Goal: Task Accomplishment & Management: Use online tool/utility

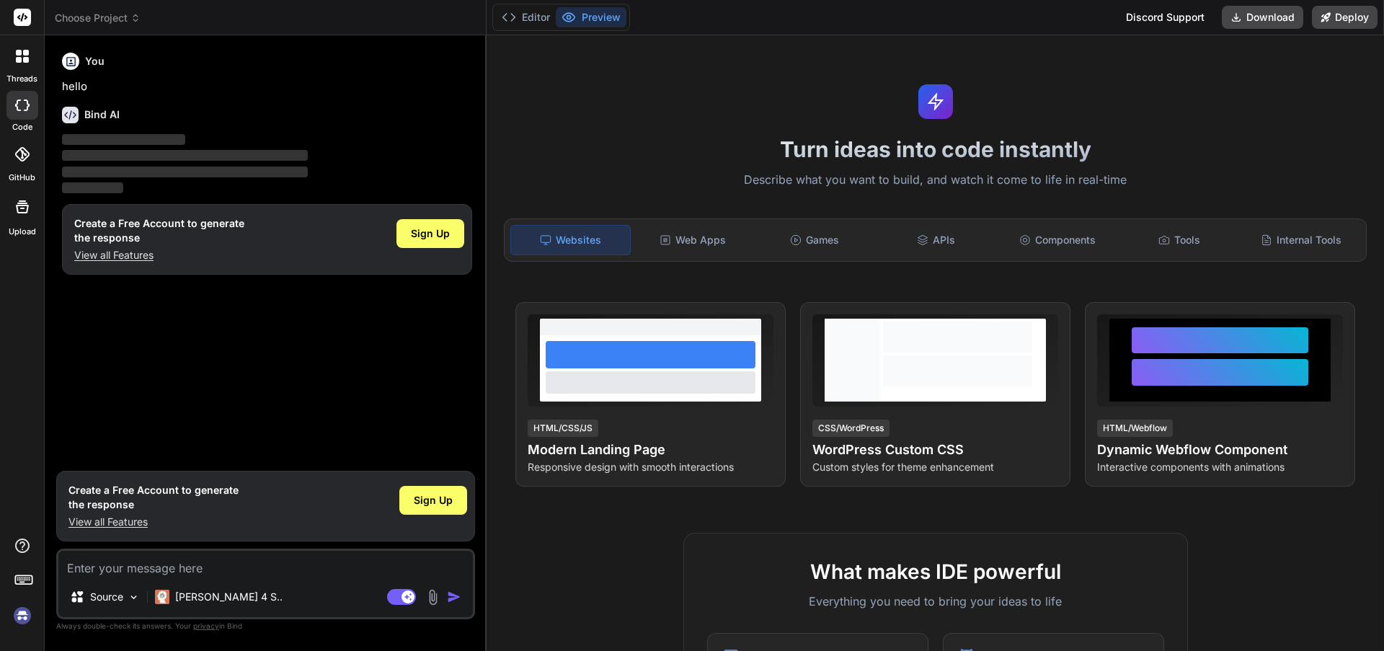
click at [28, 618] on img at bounding box center [22, 615] width 25 height 25
type textarea "x"
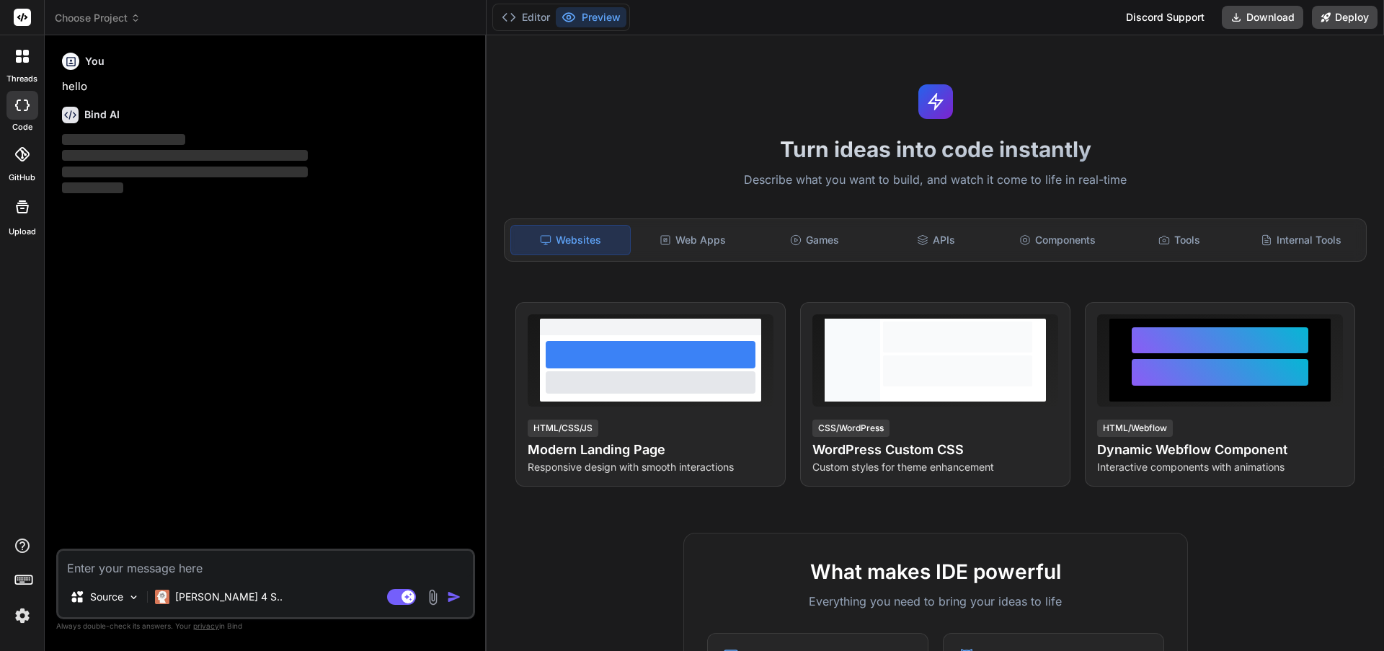
click at [117, 62] on div "You" at bounding box center [267, 61] width 410 height 17
click at [100, 83] on p "hello" at bounding box center [267, 87] width 410 height 17
click at [22, 15] on icon at bounding box center [22, 17] width 17 height 17
click at [220, 569] on textarea at bounding box center [265, 564] width 414 height 26
type textarea "C"
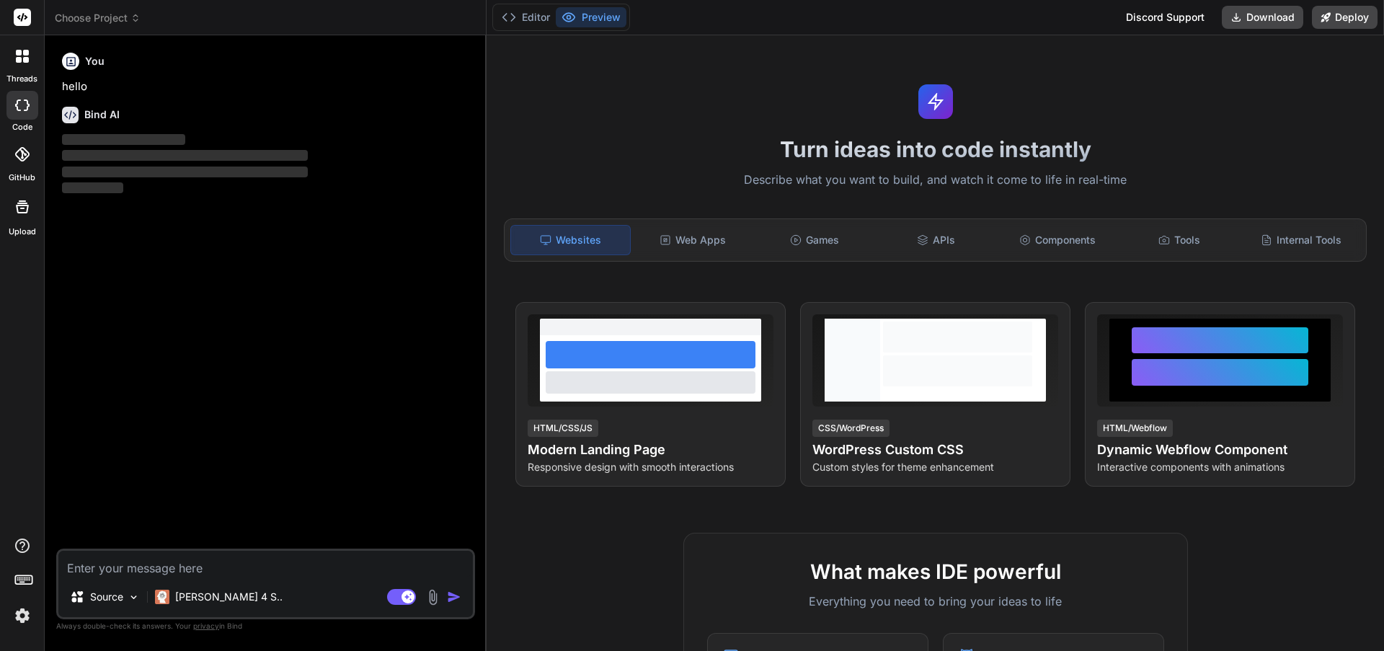
type textarea "x"
type textarea "Ci"
type textarea "x"
type textarea "Cia"
type textarea "x"
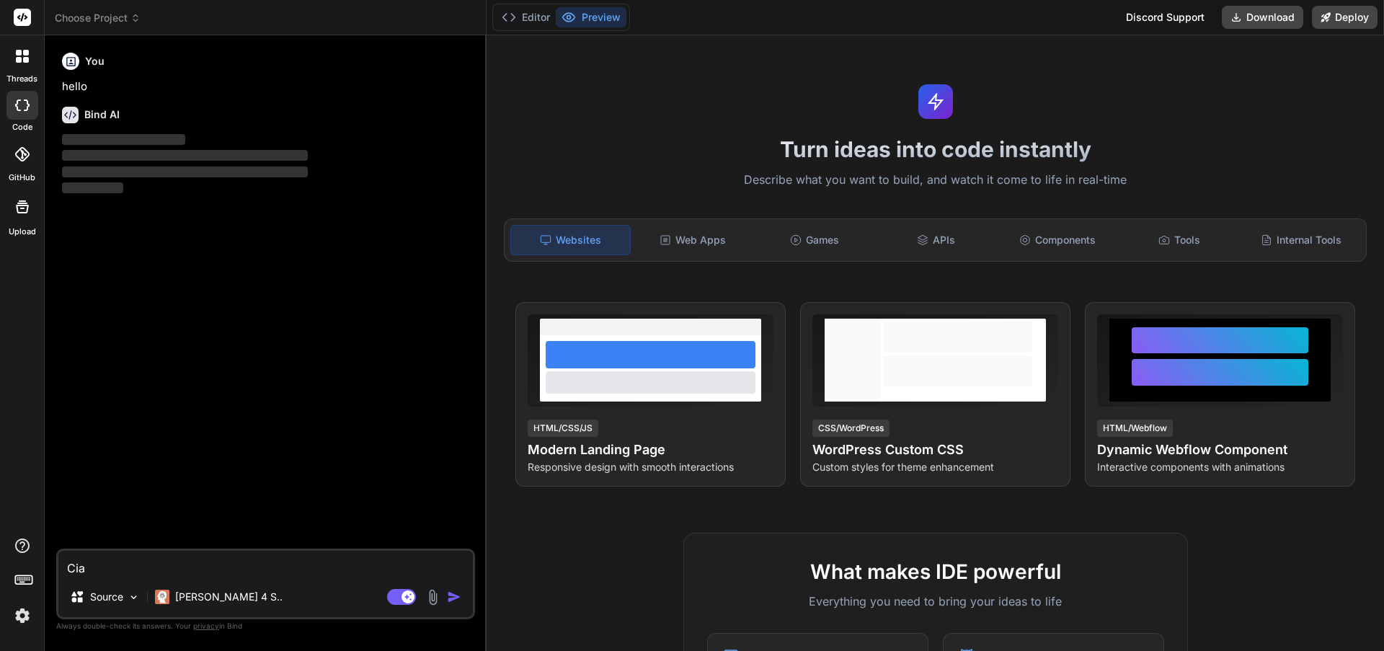
type textarea "Ciao"
type textarea "x"
type textarea "Ciao,"
type textarea "x"
type textarea "Ciao,"
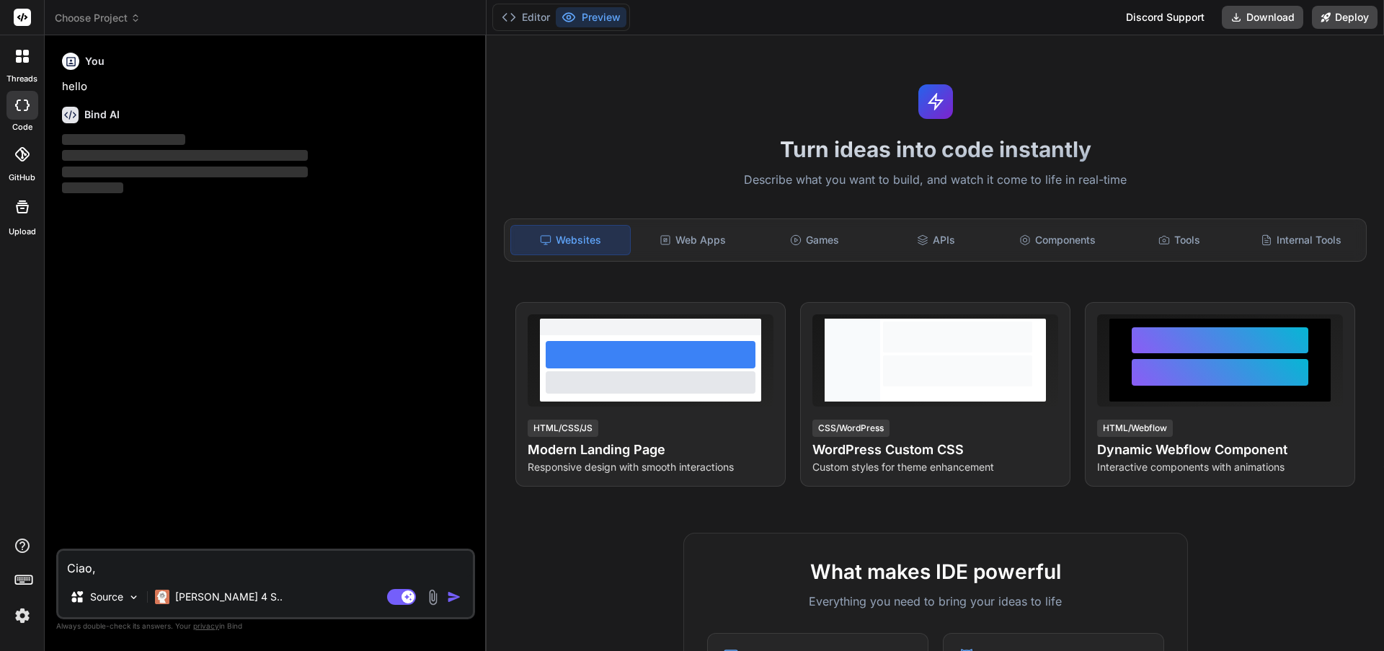
type textarea "x"
type textarea "Ciao, p"
type textarea "x"
type textarea "Ciao, pu"
type textarea "x"
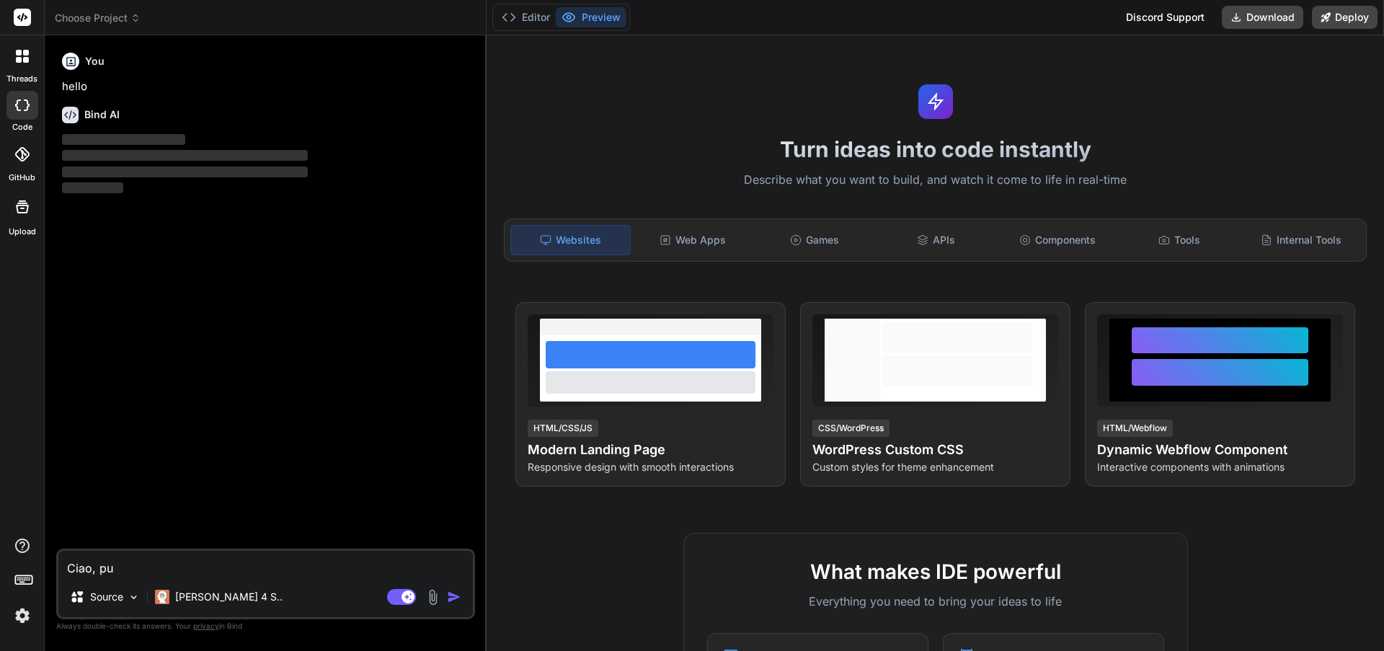
type textarea "Ciao, puo"
type textarea "x"
type textarea "Ciao, puoi"
type textarea "x"
type textarea "Ciao, puoi"
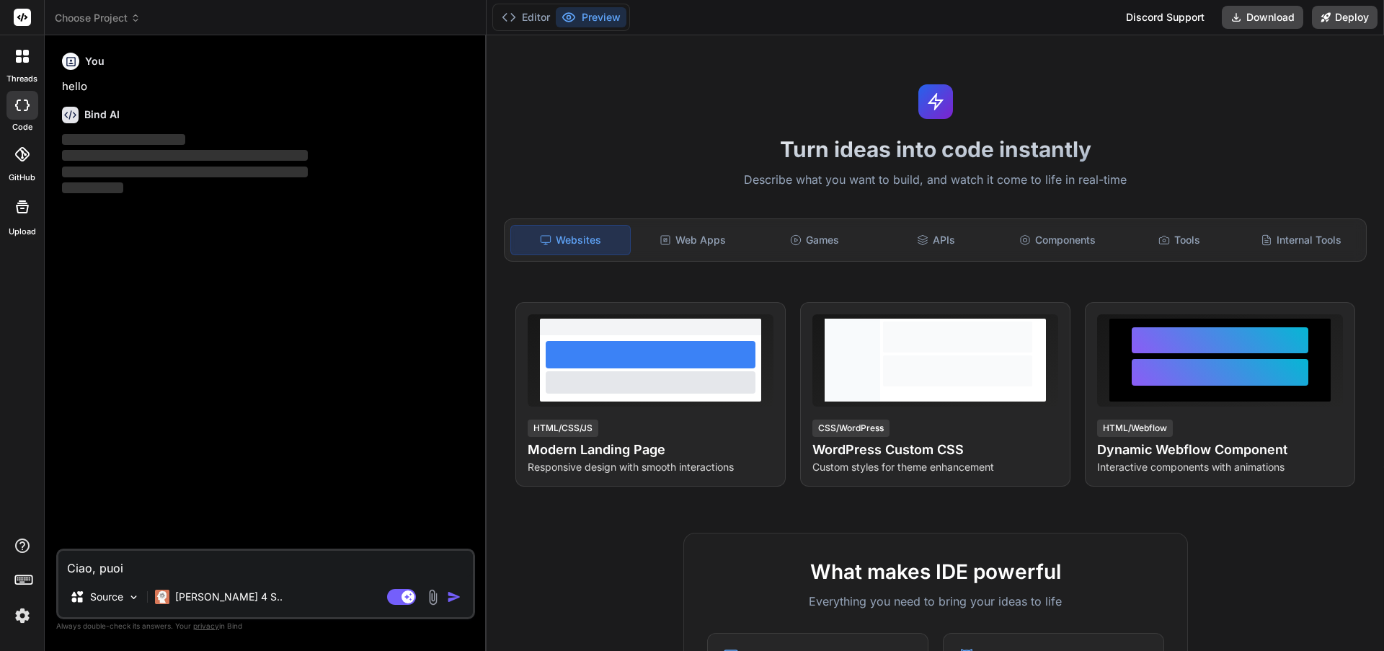
type textarea "x"
type textarea "Ciao, puoi c"
type textarea "x"
type textarea "Ciao, puoi cr"
type textarea "x"
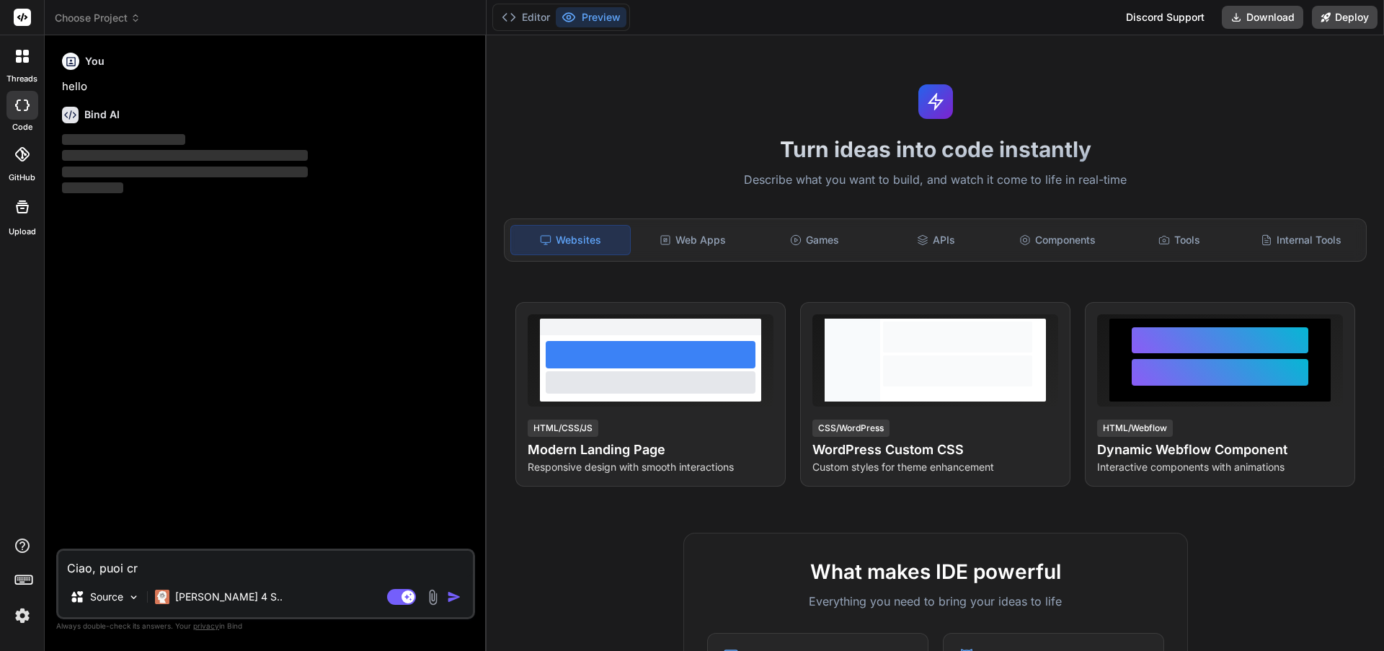
type textarea "Ciao, puoi cre"
type textarea "x"
type textarea "Ciao, puoi crea"
type textarea "x"
type textarea "Ciao, puoi crear"
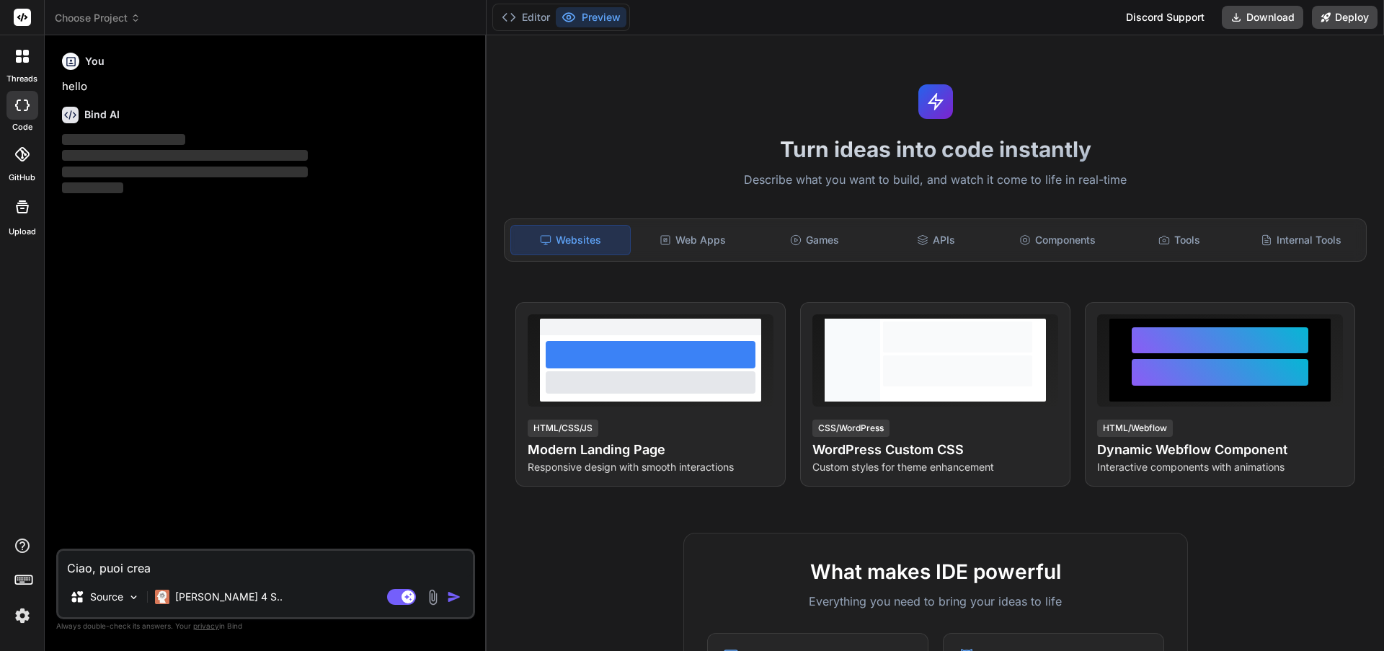
type textarea "x"
type textarea "Ciao, puoi creare"
type textarea "x"
type textarea "Ciao, puoi creare"
type textarea "x"
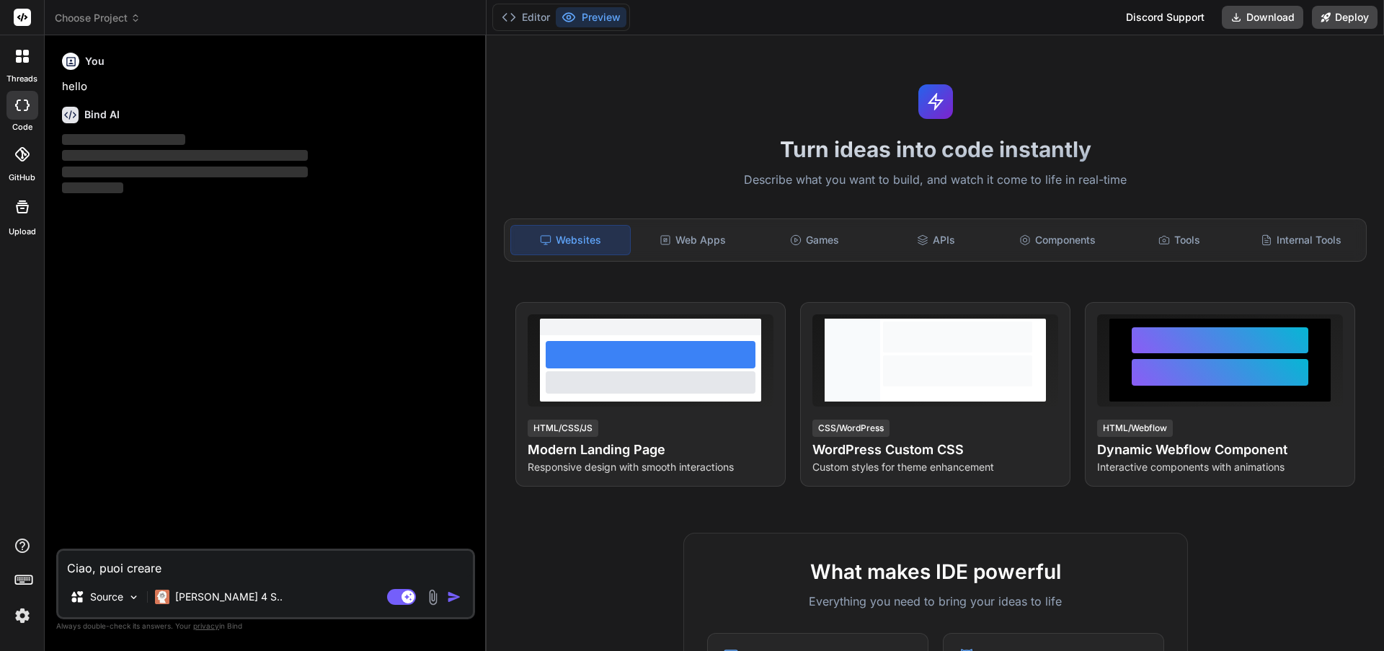
type textarea "Ciao, puoi creare u"
type textarea "x"
type textarea "Ciao, puoi creare un"
type textarea "x"
type textarea "Ciao, puoi creare uno"
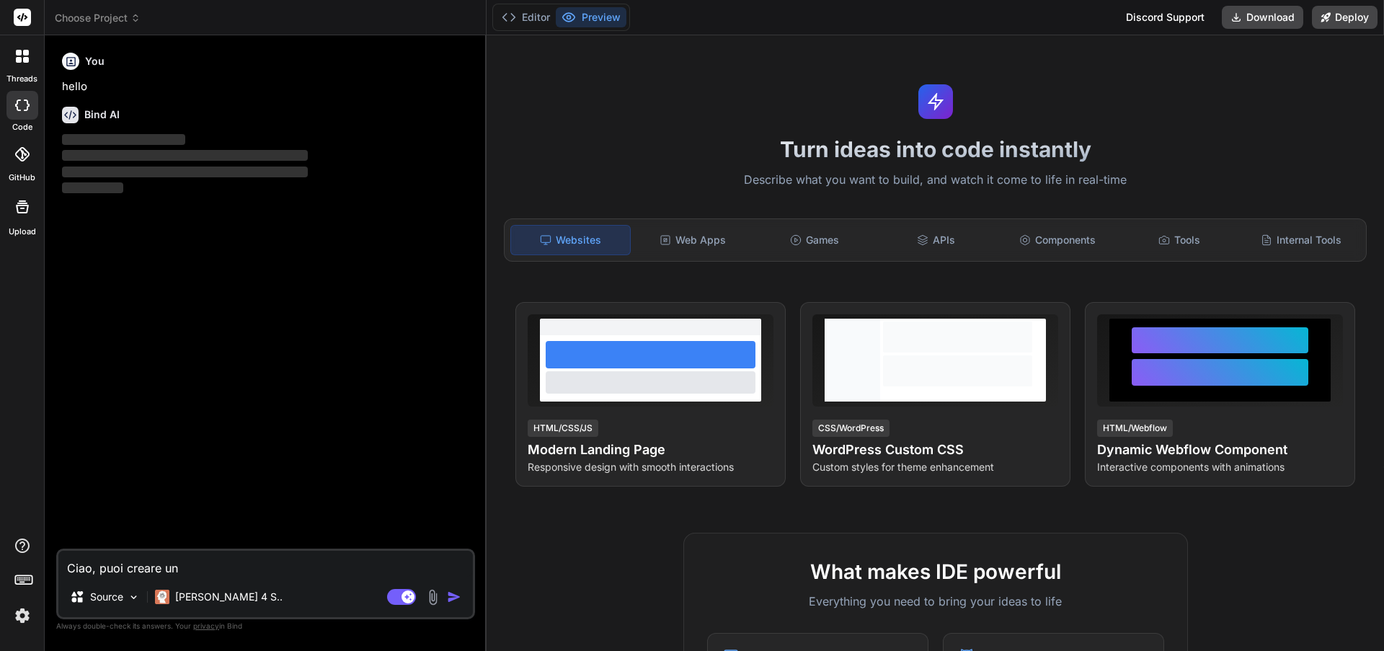
type textarea "x"
type textarea "Ciao, puoi creare uno"
type textarea "x"
type textarea "Ciao, puoi creare uno s"
type textarea "x"
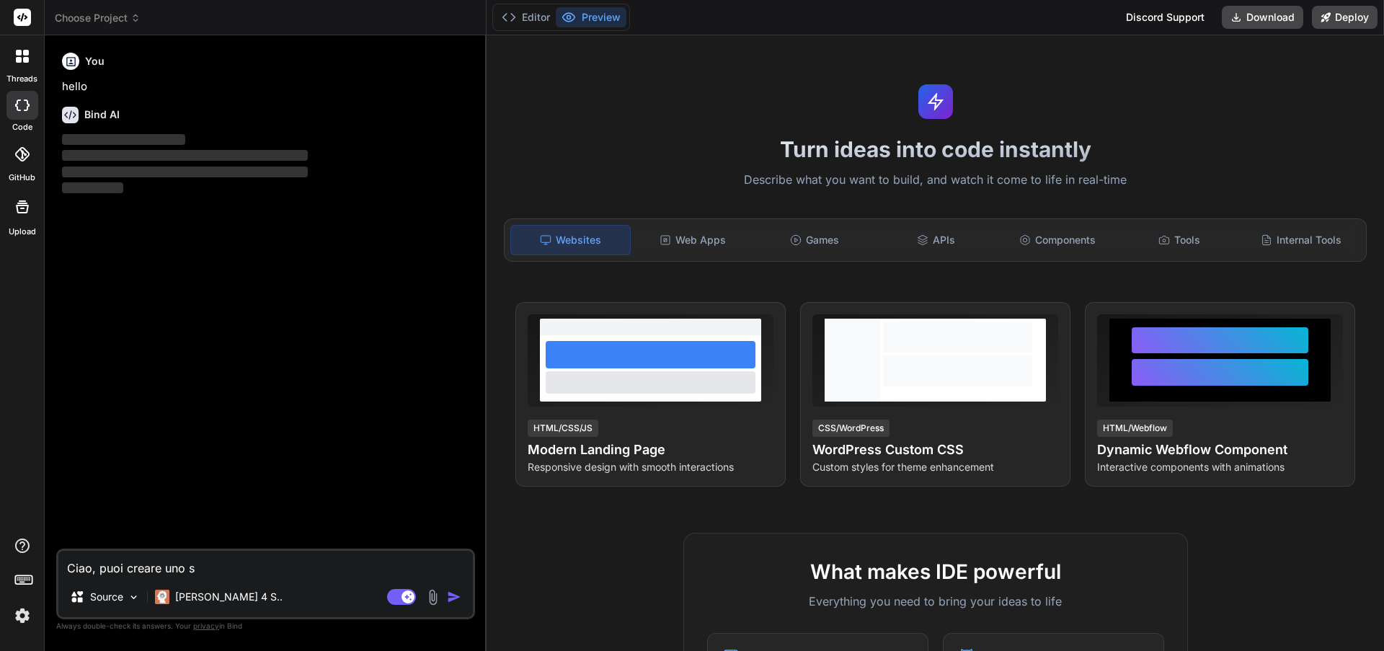
type textarea "Ciao, puoi creare uno sc"
type textarea "x"
type textarea "Ciao, puoi creare uno scr"
type textarea "x"
type textarea "Ciao, puoi creare uno scri"
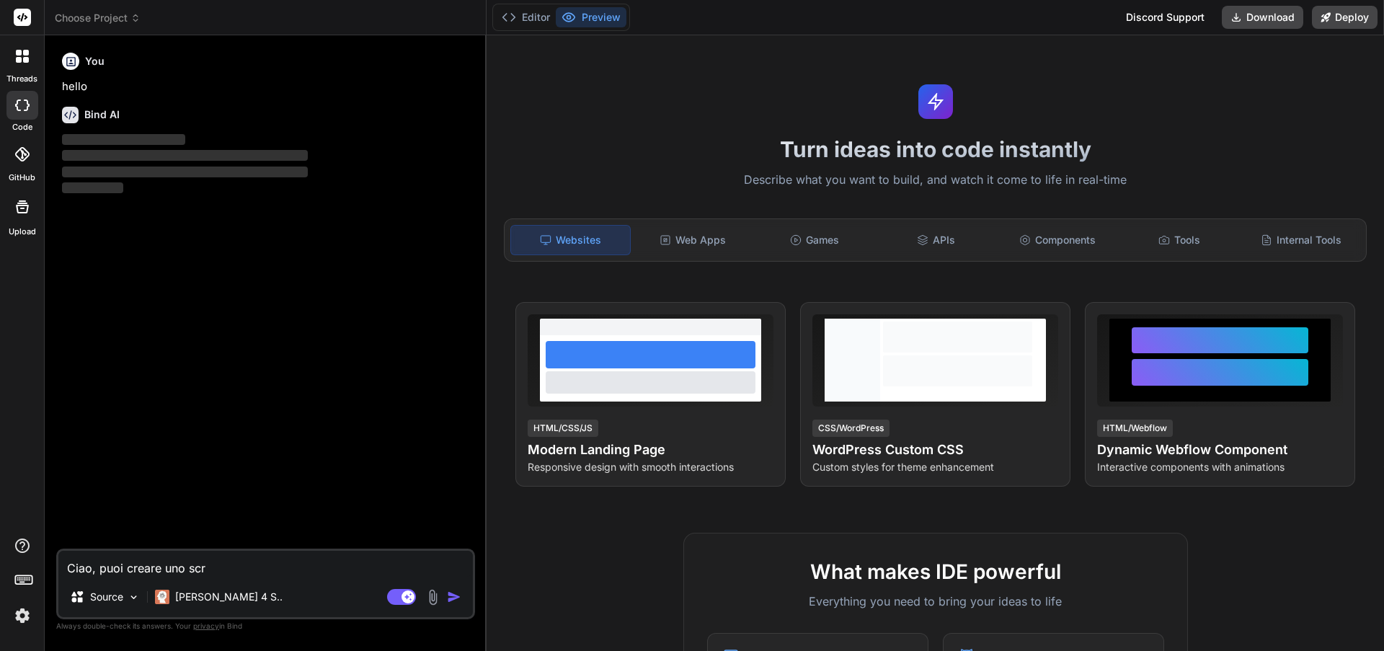
type textarea "x"
type textarea "Ciao, puoi creare uno scrip"
type textarea "x"
type textarea "Ciao, puoi creare uno script"
type textarea "x"
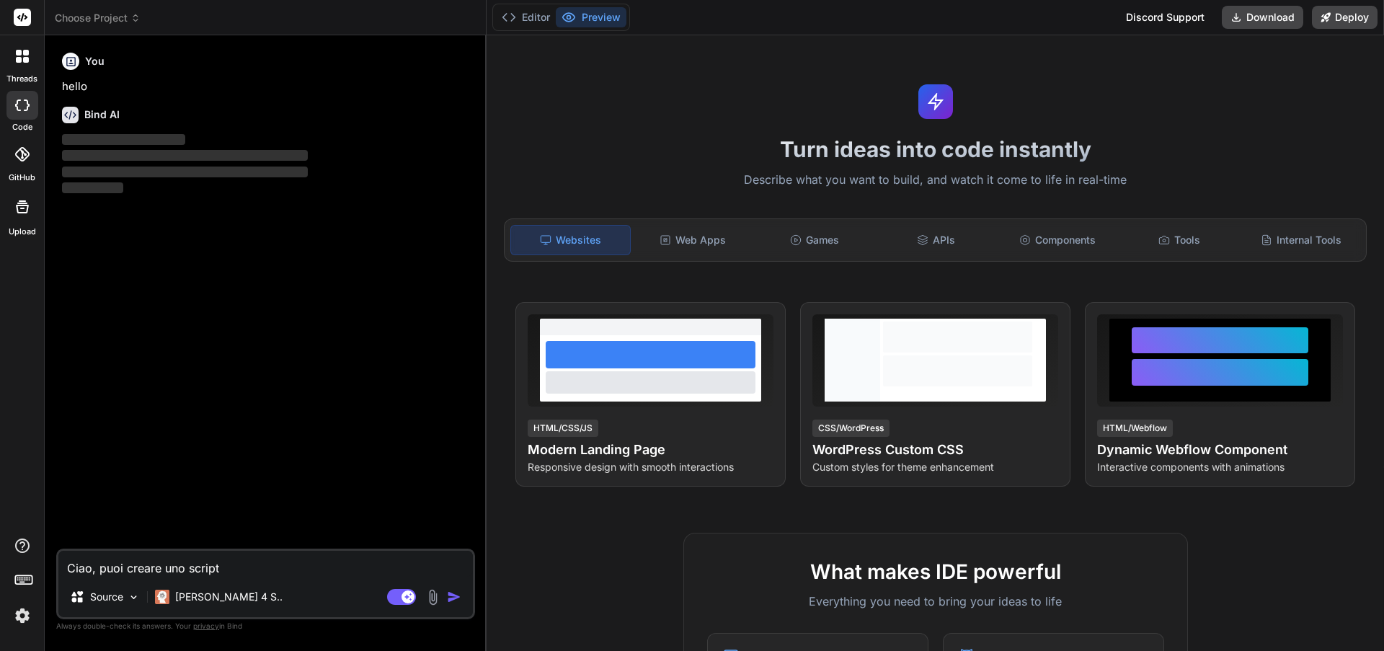
type textarea "Ciao, puoi creare uno script"
type textarea "x"
type textarea "Ciao, puoi creare uno script P"
type textarea "x"
type textarea "Ciao, puoi creare uno script PH"
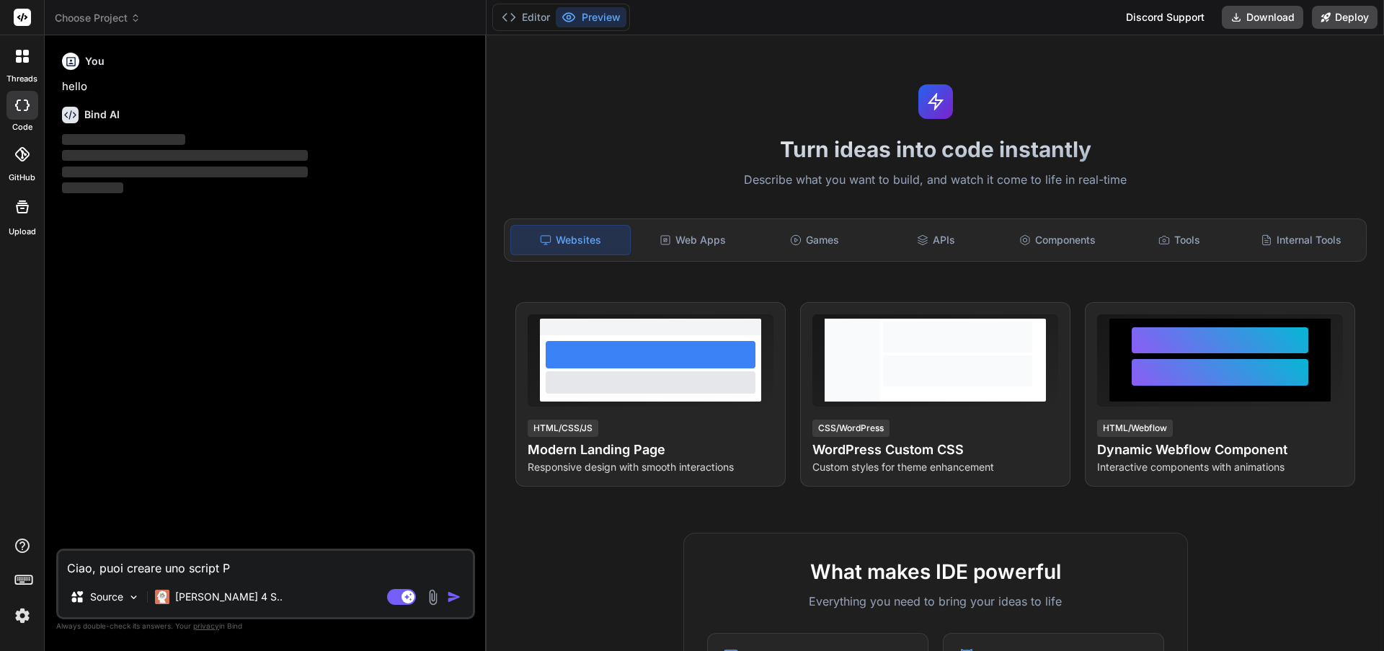
type textarea "x"
type textarea "Ciao, puoi creare uno script PHP"
type textarea "x"
type textarea "Ciao, puoi creare uno script PHP"
type textarea "x"
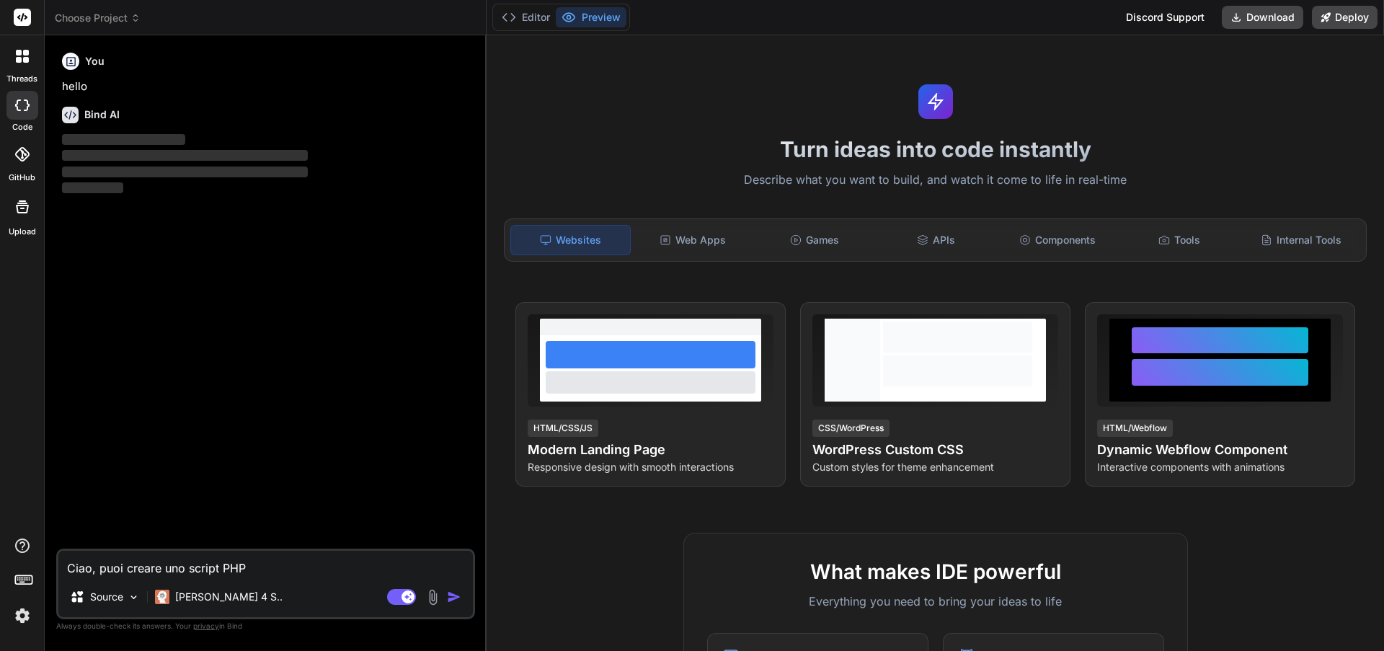
type textarea "Ciao, puoi creare uno script PHP c"
type textarea "x"
type textarea "Ciao, puoi creare uno script PHP ch"
type textarea "x"
type textarea "Ciao, puoi creare uno script PHP che"
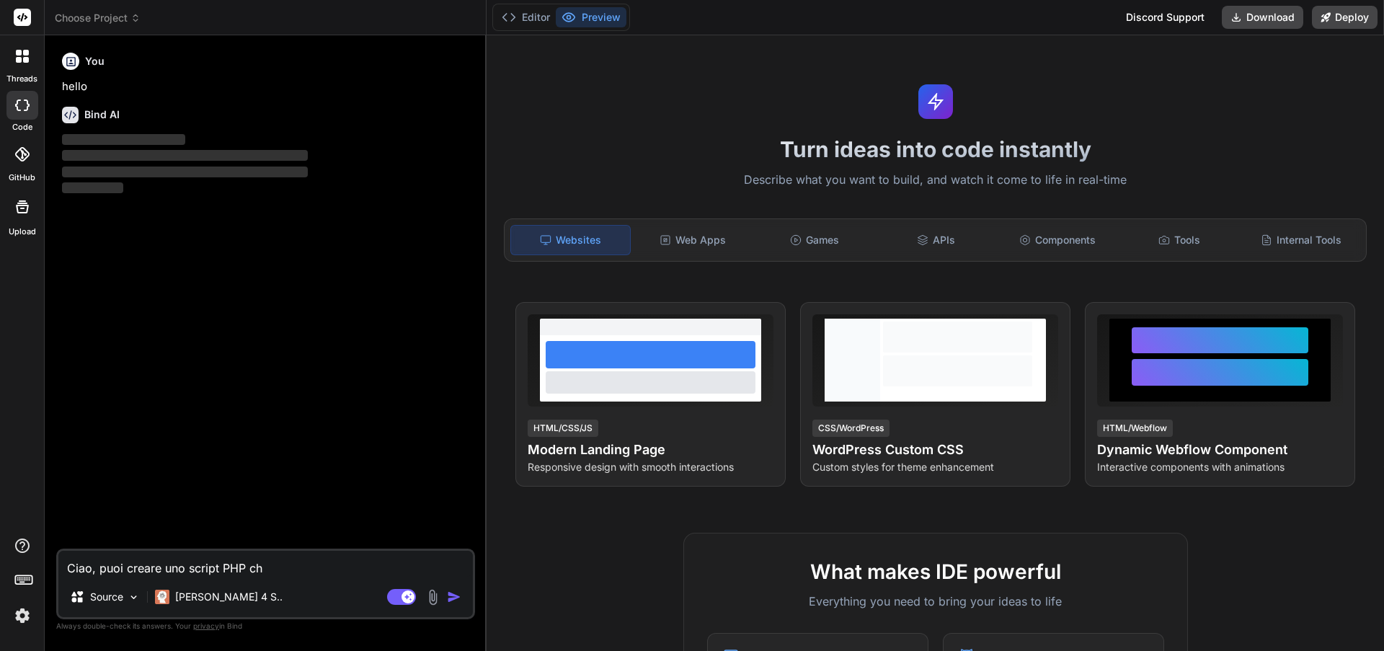
type textarea "x"
type textarea "Ciao, puoi creare uno script PHP che"
type textarea "x"
type textarea "Ciao, puoi creare uno script PHP che p"
type textarea "x"
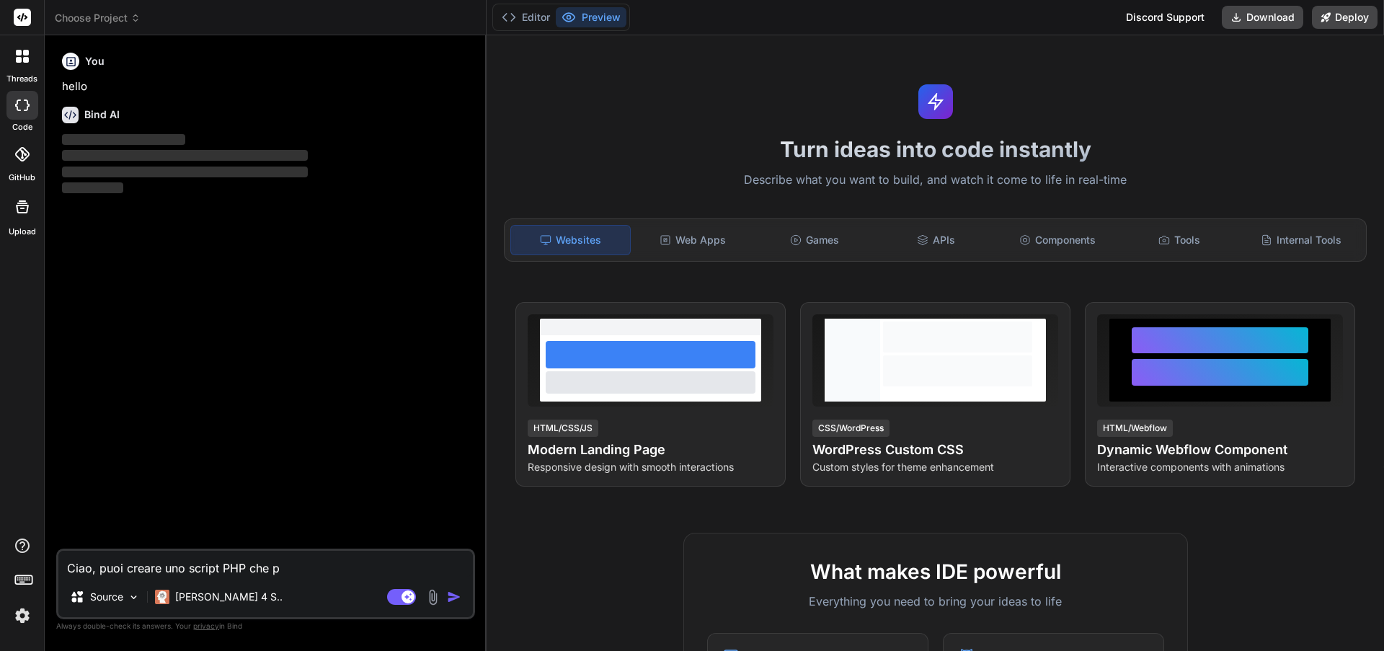
type textarea "Ciao, puoi creare uno script PHP che po"
type textarea "x"
type textarea "Ciao, puoi creare uno script PHP che pos"
type textarea "x"
type textarea "Ciao, puoi creare uno script PHP che poss"
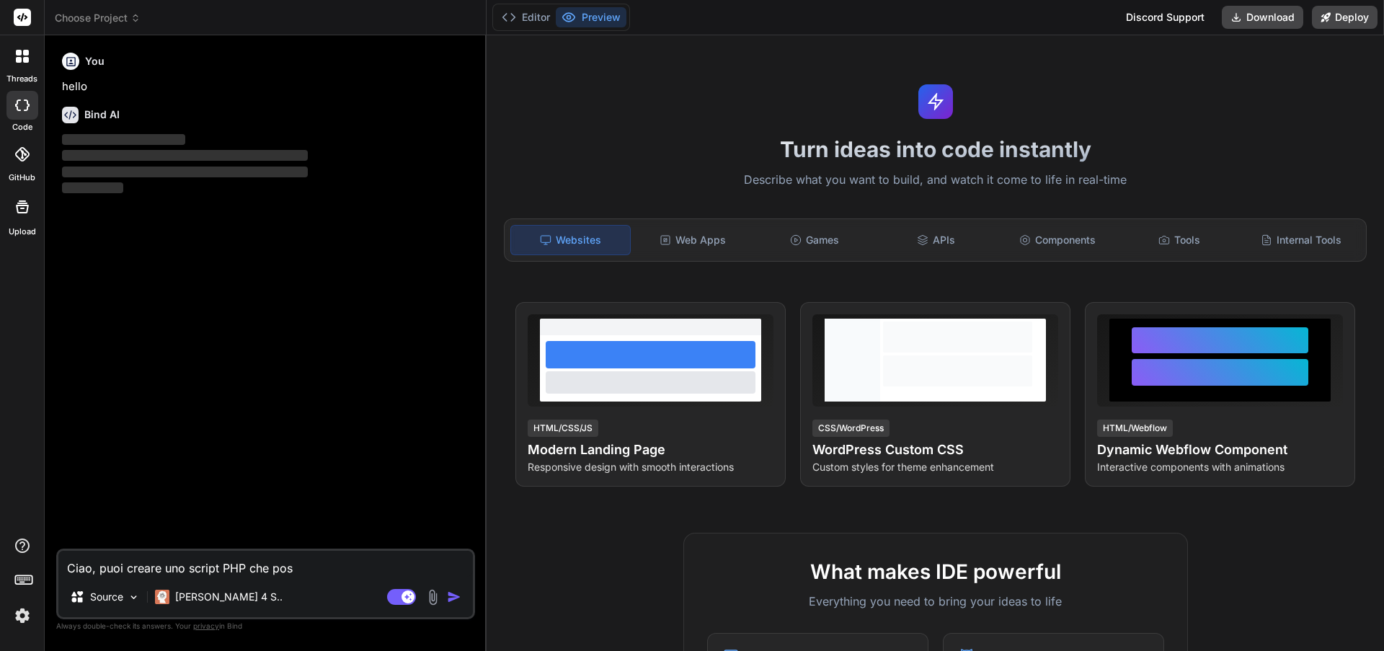
type textarea "x"
type textarea "Ciao, puoi creare uno script PHP che possa"
type textarea "x"
type textarea "Ciao, puoi creare uno script PHP che possa"
type textarea "x"
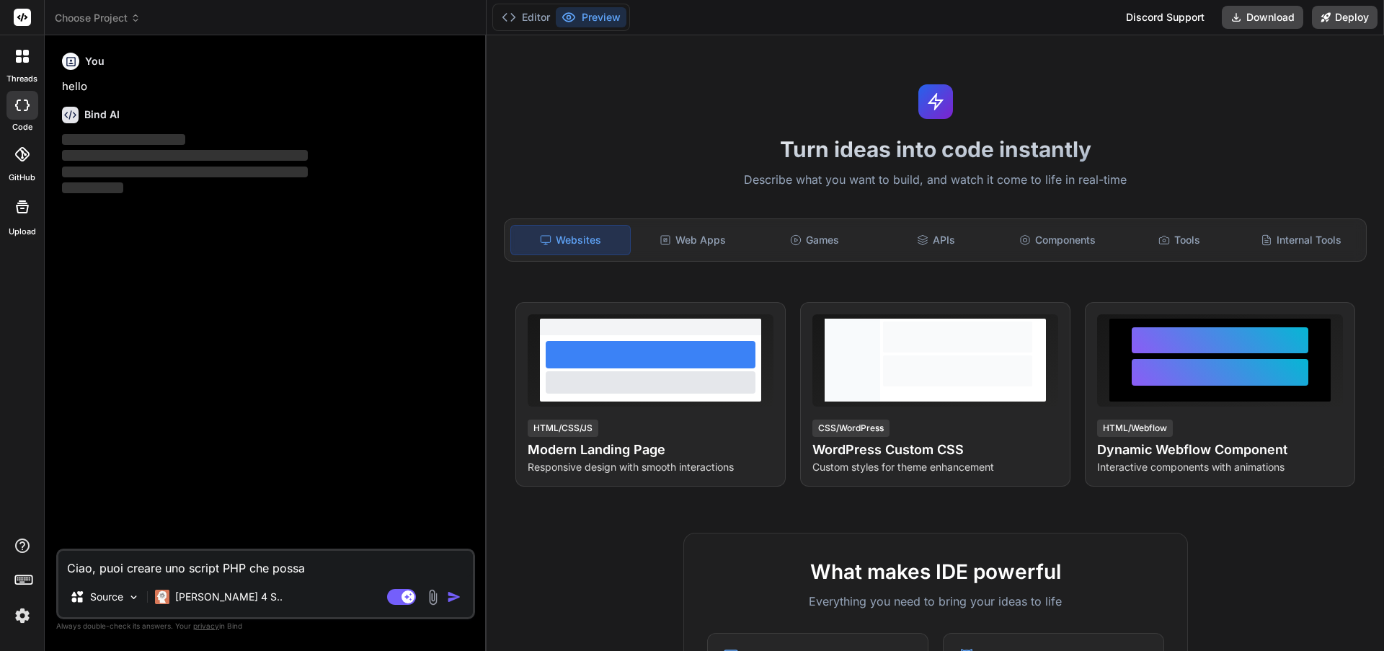
type textarea "Ciao, puoi creare uno script PHP che possa e"
type textarea "x"
type textarea "Ciao, puoi creare uno script PHP che possa es"
type textarea "x"
type textarea "Ciao, puoi creare uno script PHP che possa est"
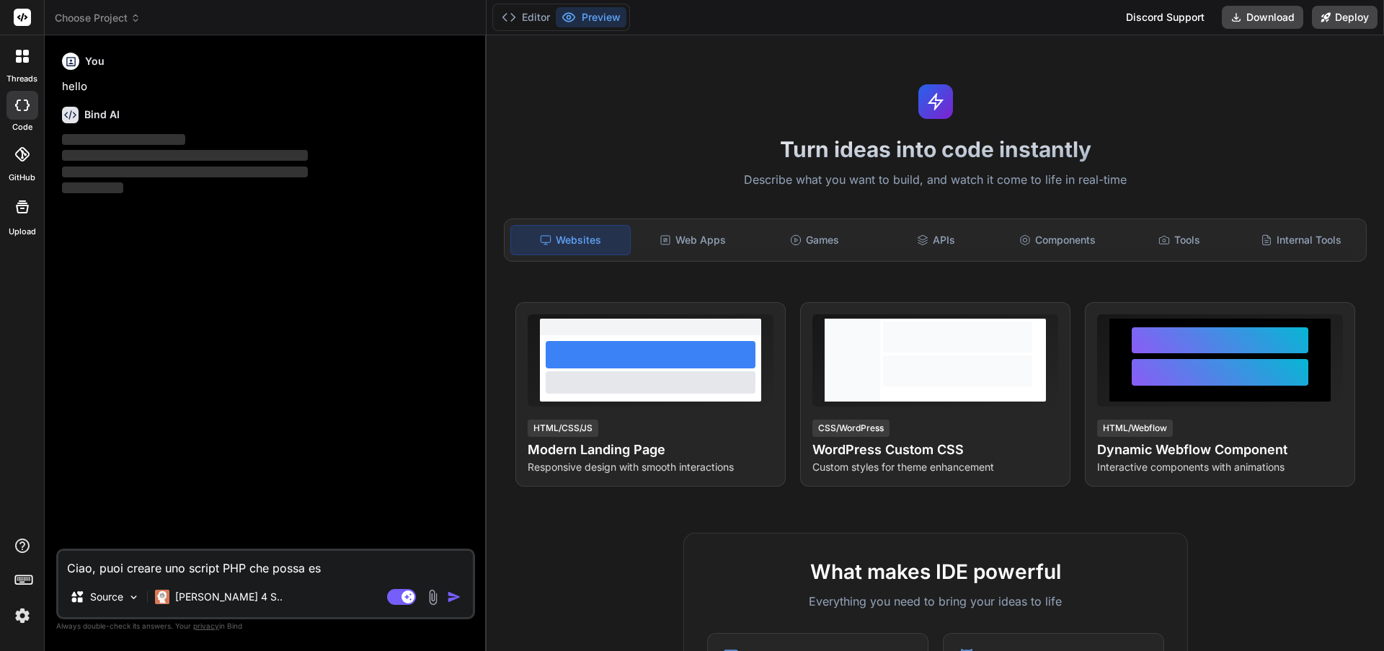
type textarea "x"
type textarea "Ciao, puoi creare uno script PHP che possa estr"
type textarea "x"
type textarea "Ciao, puoi creare uno script PHP che possa estra"
type textarea "x"
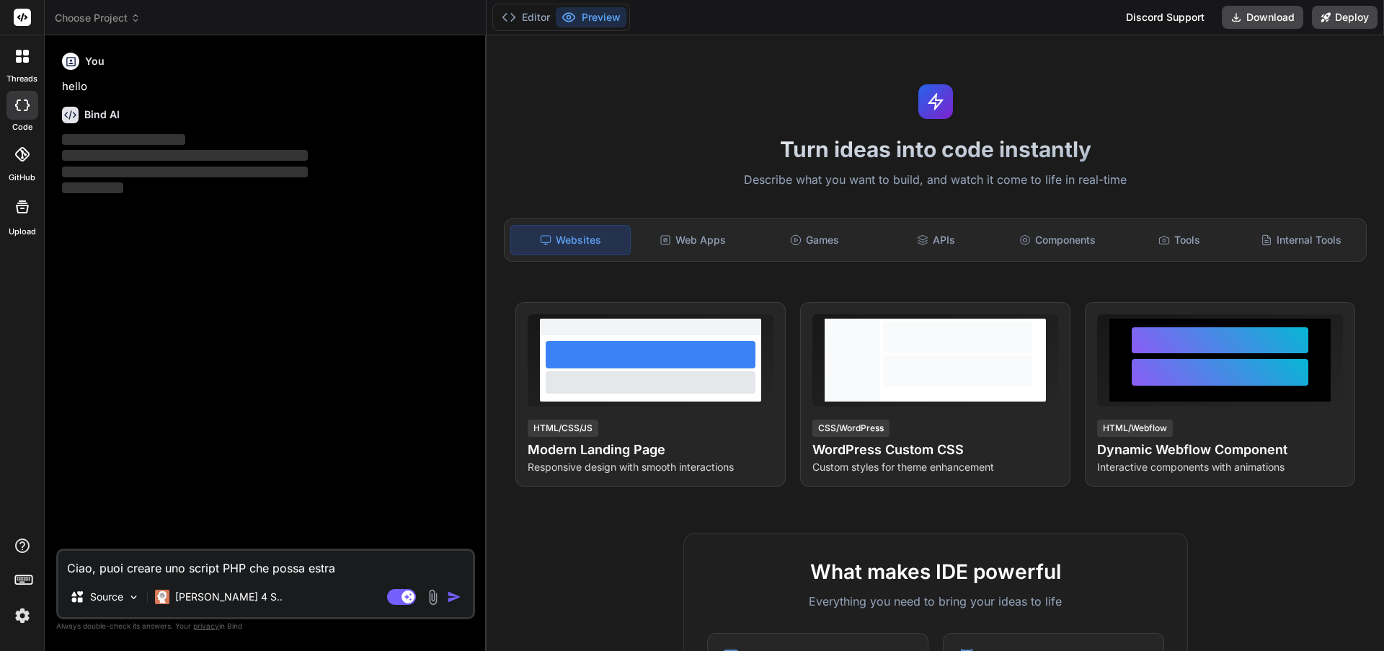
type textarea "Ciao, puoi creare uno script PHP che possa estrar"
type textarea "x"
type textarea "Ciao, puoi creare uno script PHP che possa estrarr"
type textarea "x"
type textarea "Ciao, puoi creare uno script PHP che possa estrarre"
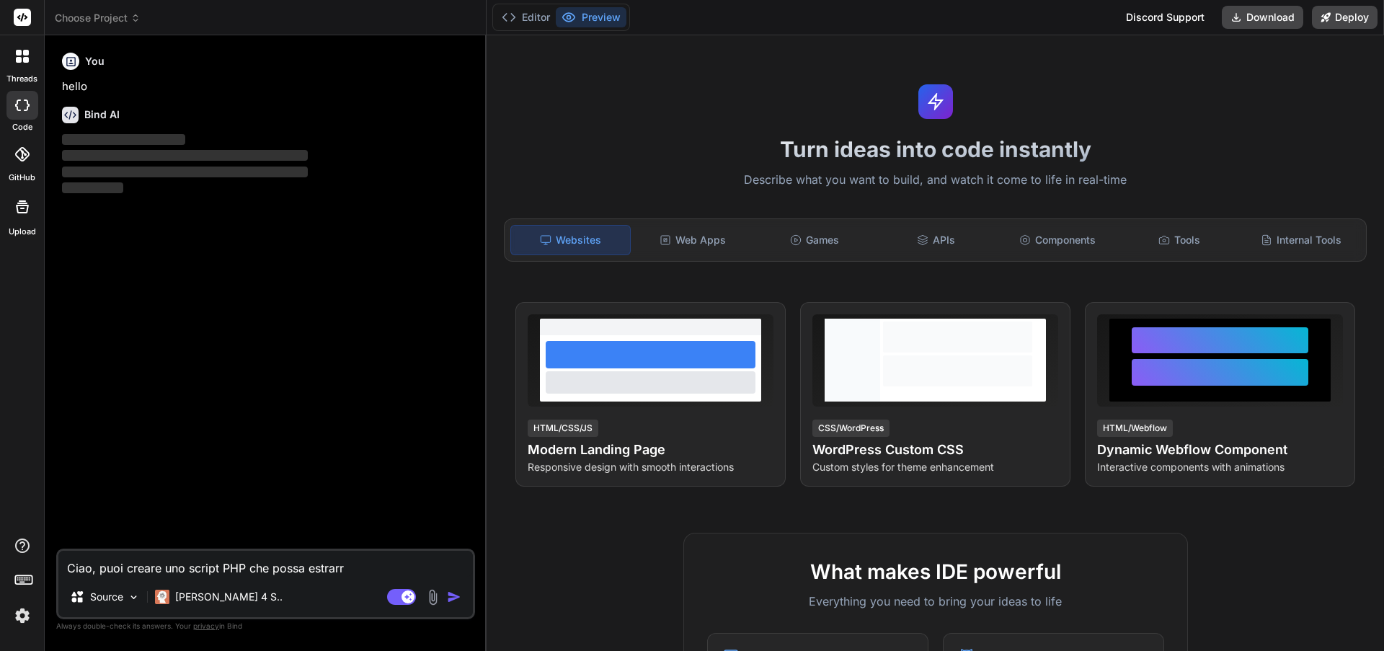
type textarea "x"
type textarea "Ciao, puoi creare uno script PHP che possa estrarre e"
type textarea "x"
type textarea "Ciao, puoi creare uno script PHP che possa estrarre e"
type textarea "x"
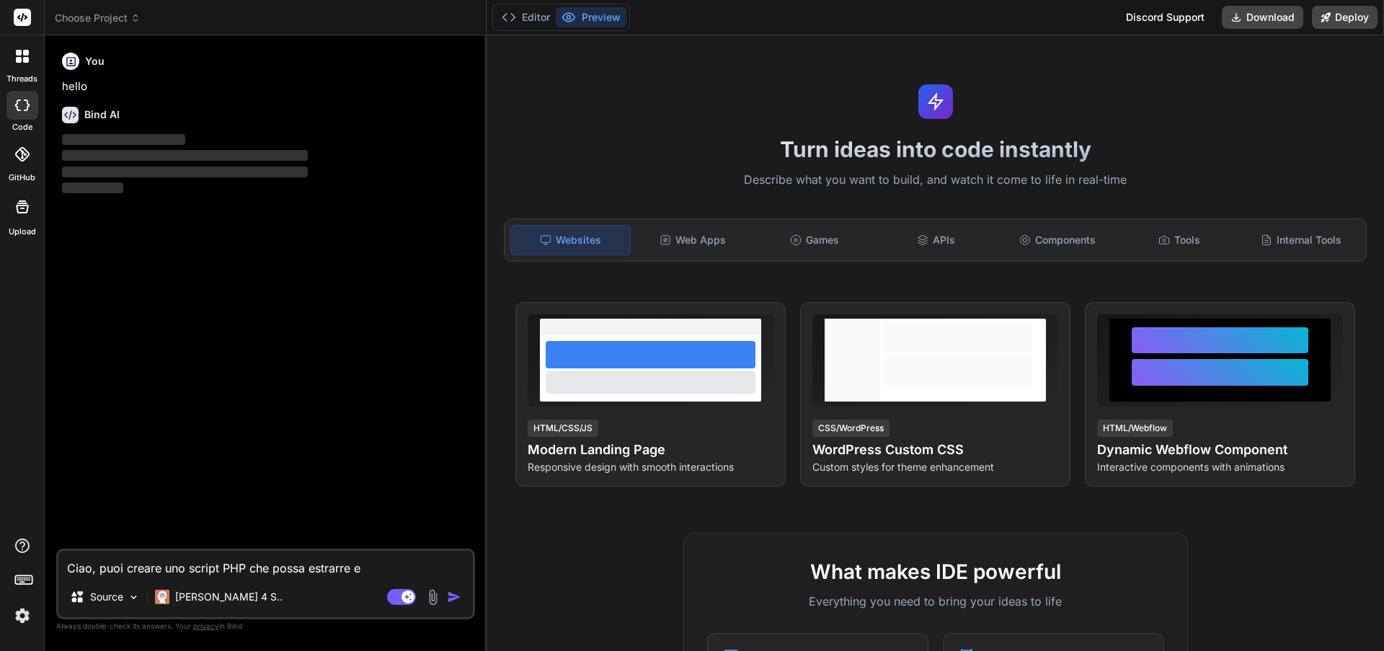
type textarea "Ciao, puoi creare uno script PHP che possa estrarre e s"
type textarea "x"
type textarea "Ciao, puoi creare uno script PHP che possa estrarre e sa"
type textarea "x"
type textarea "Ciao, puoi creare uno script PHP che possa estrarre e sal"
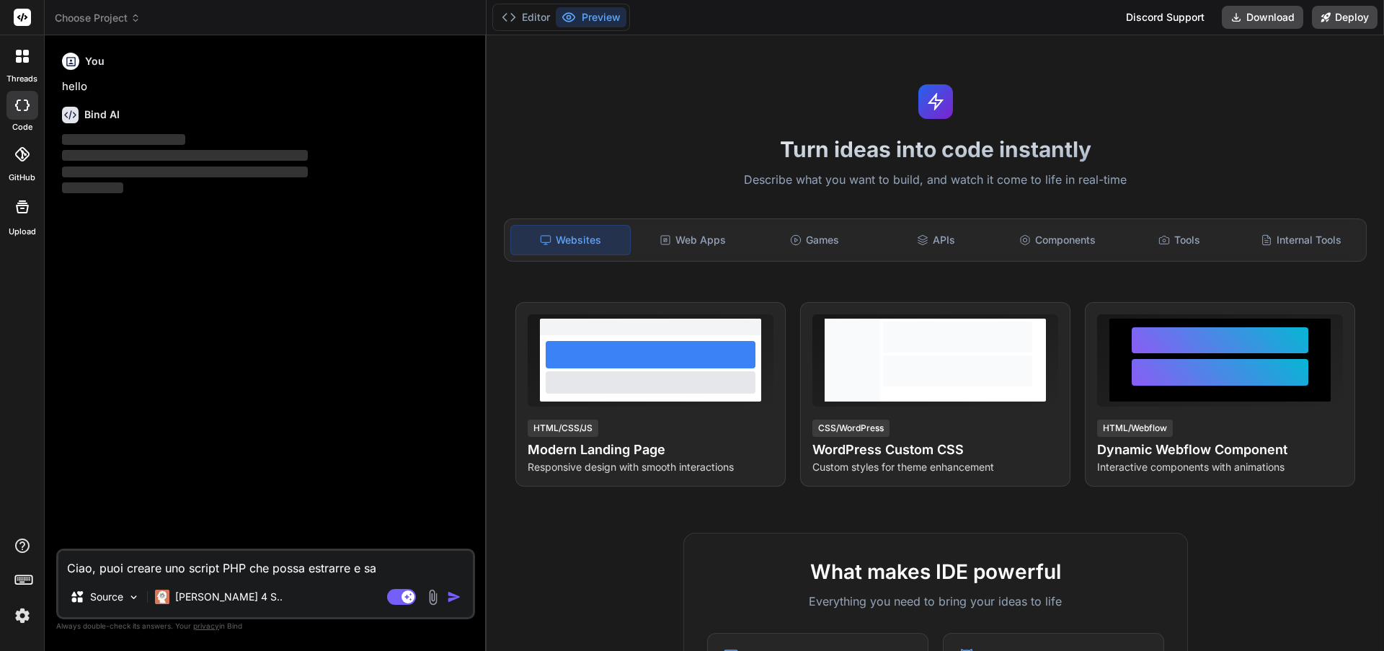
type textarea "x"
type textarea "Ciao, puoi creare uno script PHP che possa estrarre e salv"
type textarea "x"
type textarea "Ciao, puoi creare uno script PHP che possa estrarre e salva"
type textarea "x"
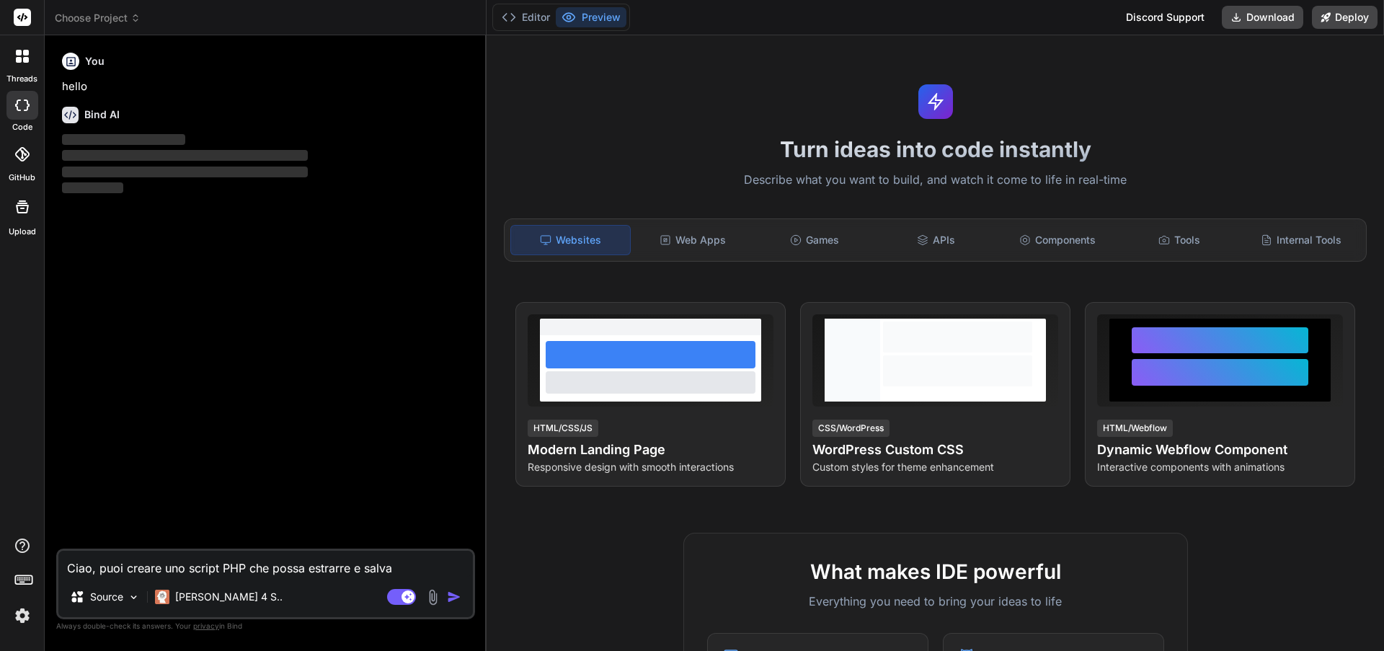
type textarea "Ciao, puoi creare uno script PHP che possa estrarre e salvar"
type textarea "x"
type textarea "Ciao, puoi creare uno script PHP che possa estrarre e salvare"
type textarea "x"
type textarea "Ciao, puoi creare uno script PHP che possa estrarre e salvare"
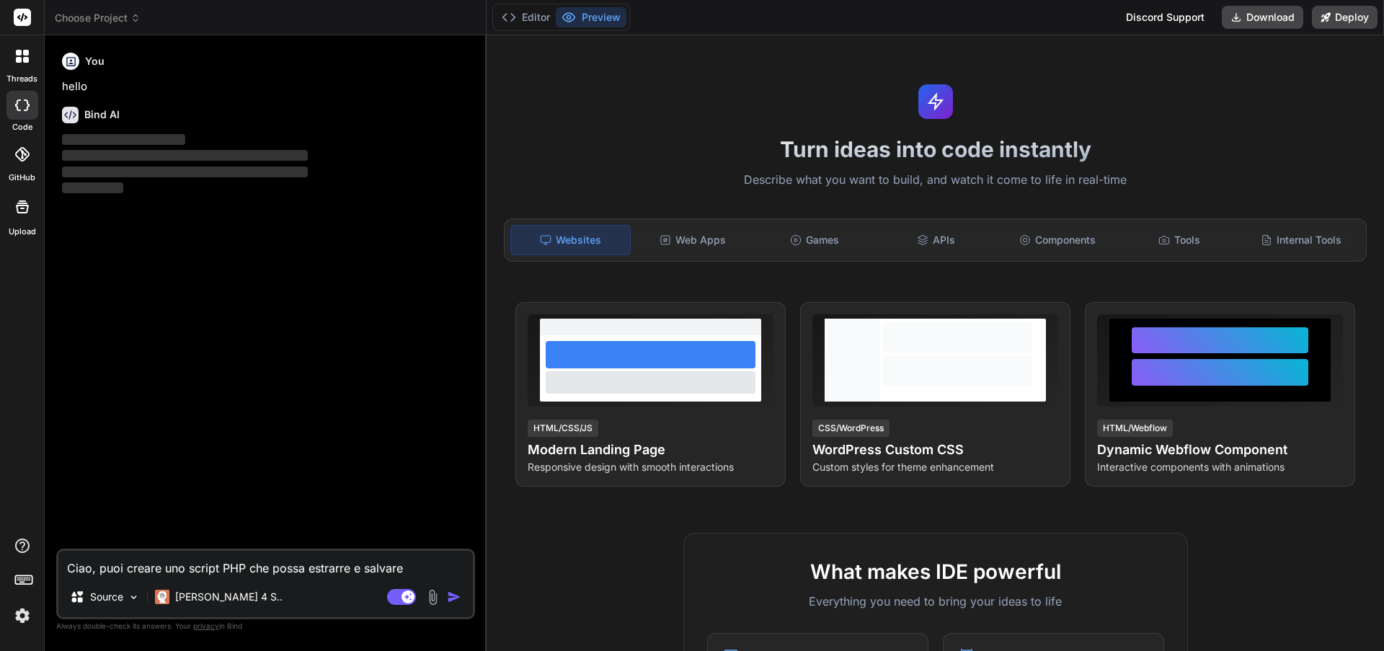
type textarea "x"
type textarea "Ciao, puoi creare uno script PHP che possa estrarre e salvare u"
type textarea "x"
type textarea "Ciao, puoi creare uno script PHP che possa estrarre e salvare un"
type textarea "x"
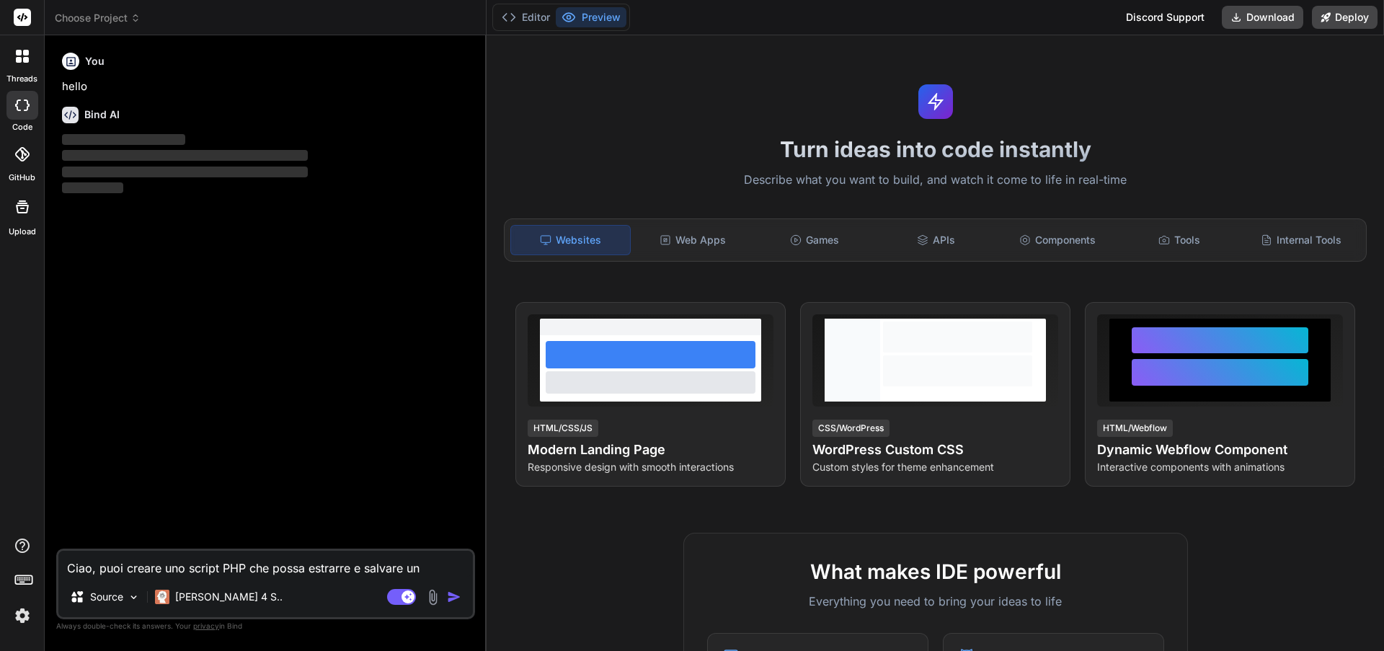
type textarea "Ciao, puoi creare uno script PHP che possa estrarre e salvare un"
type textarea "x"
type textarea "Ciao, puoi creare uno script PHP che possa estrarre e salvare un c"
type textarea "x"
type textarea "Ciao, puoi creare uno script PHP che possa estrarre e salvare un cs"
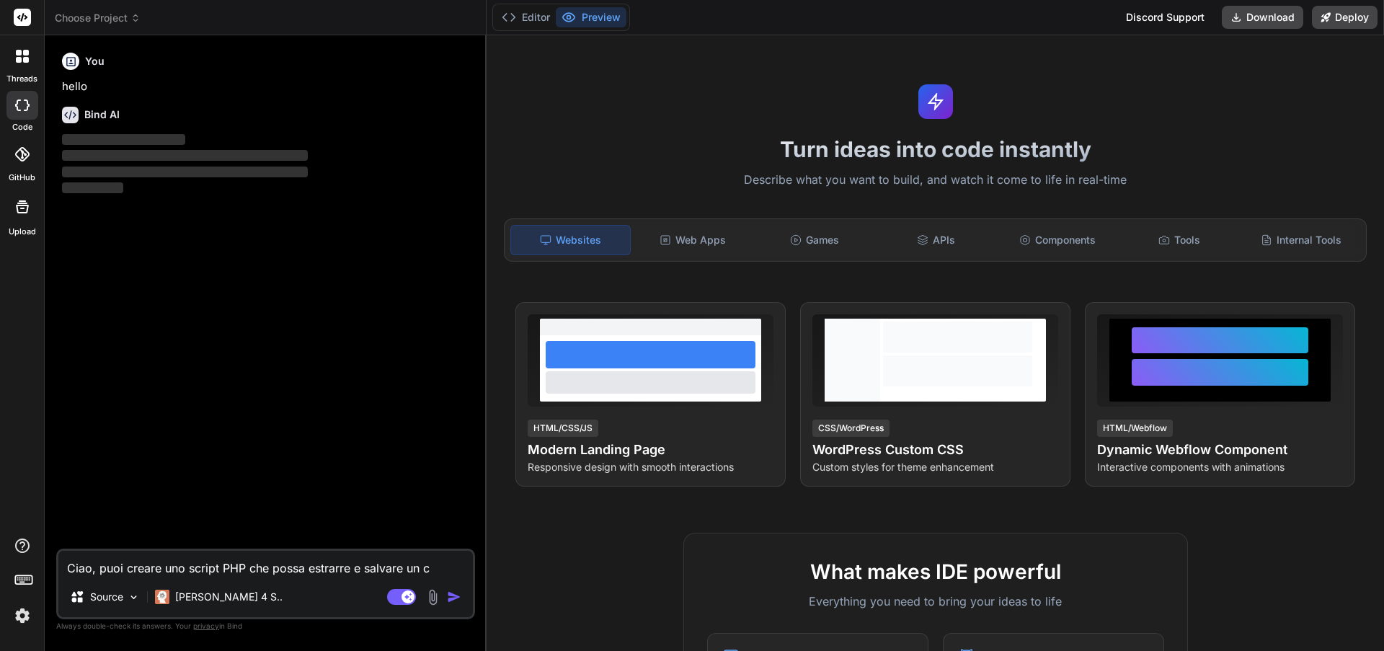
type textarea "x"
type textarea "Ciao, puoi creare uno script PHP che possa estrarre e salvare un c"
type textarea "x"
type textarea "Ciao, puoi creare uno script PHP che possa estrarre e salvare un cv"
type textarea "x"
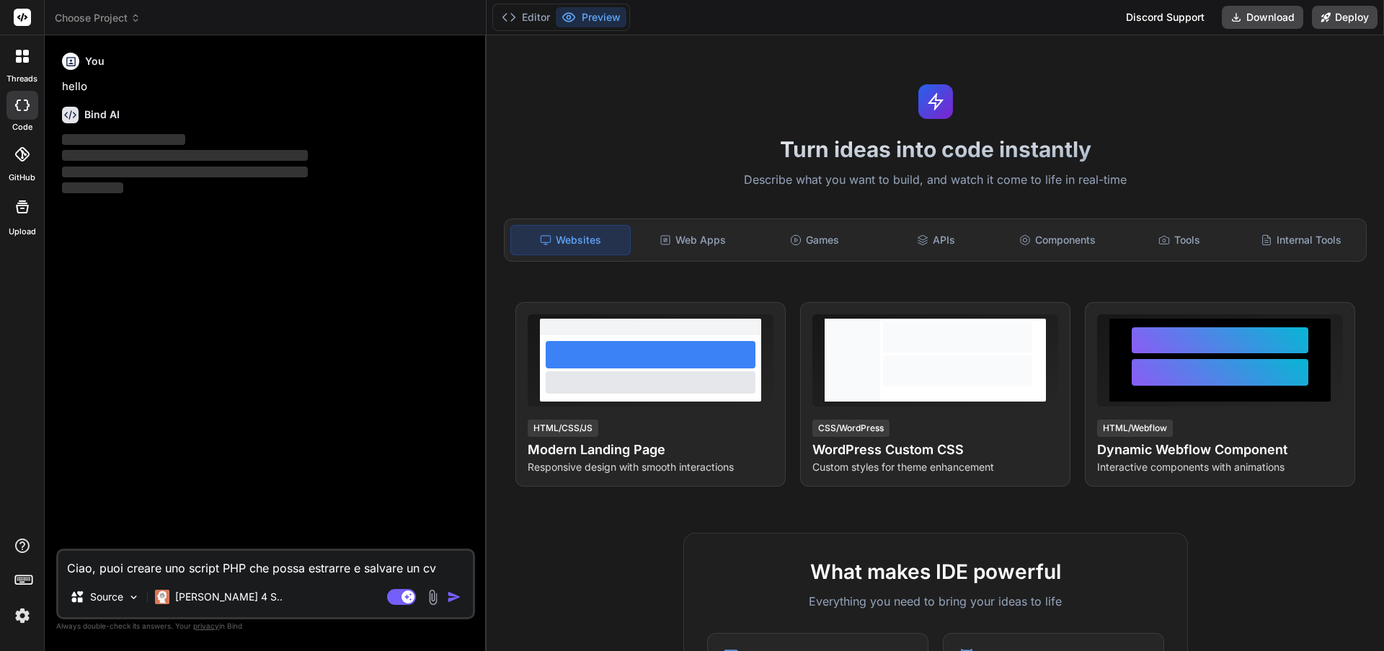
type textarea "Ciao, puoi creare uno script PHP che possa estrarre e salvare un cvs"
type textarea "x"
type textarea "Ciao, puoi creare uno script PHP che possa estrarre e salvare un cv"
type textarea "x"
type textarea "Ciao, puoi creare uno script PHP che possa estrarre e salvare un c"
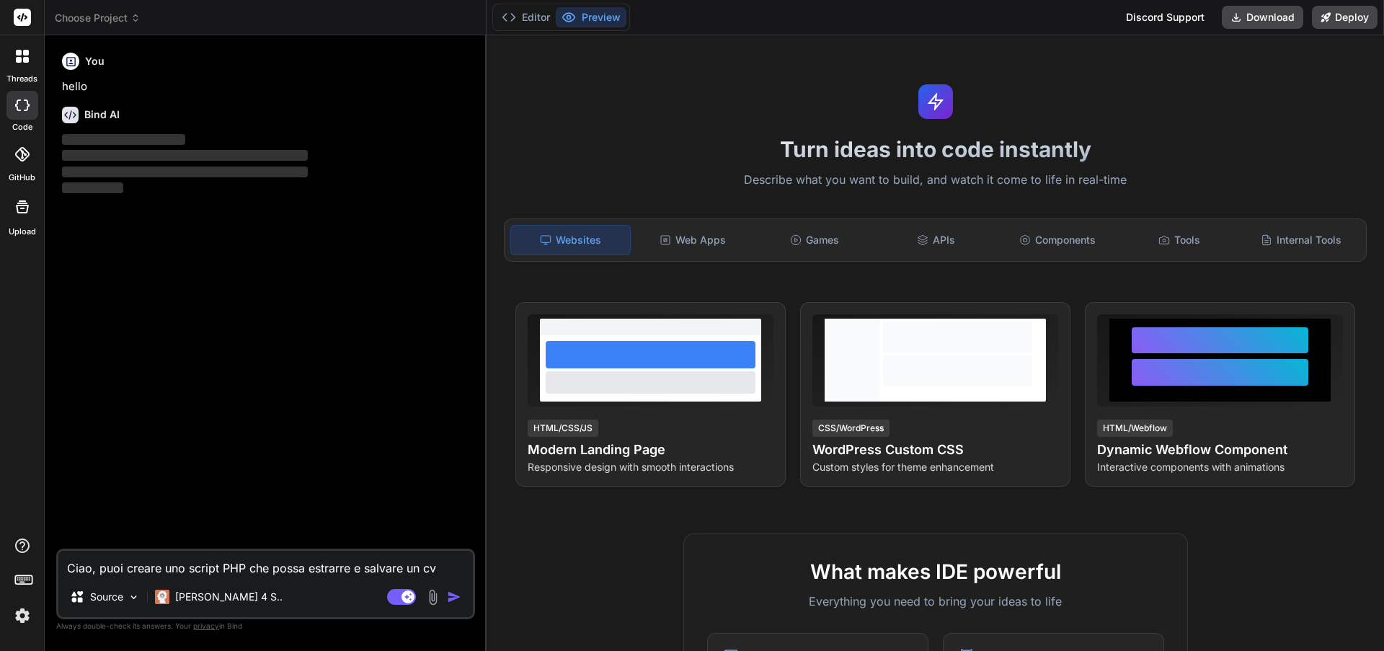
type textarea "x"
type textarea "Ciao, puoi creare uno script PHP che possa estrarre e salvare un"
type textarea "x"
type textarea "Ciao, puoi creare uno script PHP che possa estrarre e salvare un"
type textarea "x"
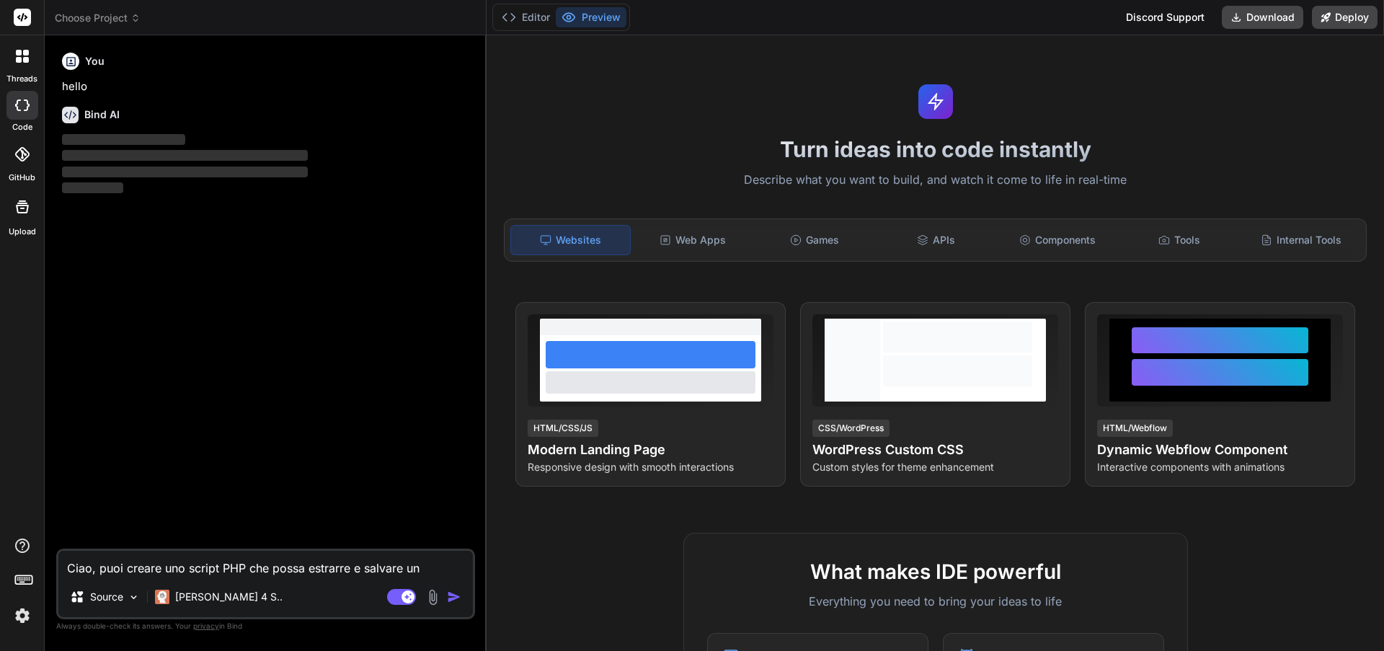
type textarea "Ciao, puoi creare uno script PHP che possa estrarre e salvare u"
type textarea "x"
type textarea "Ciao, puoi creare uno script PHP che possa estrarre e salvare"
type textarea "x"
type textarea "Ciao, puoi creare uno script PHP che possa estrarre e salvare ("
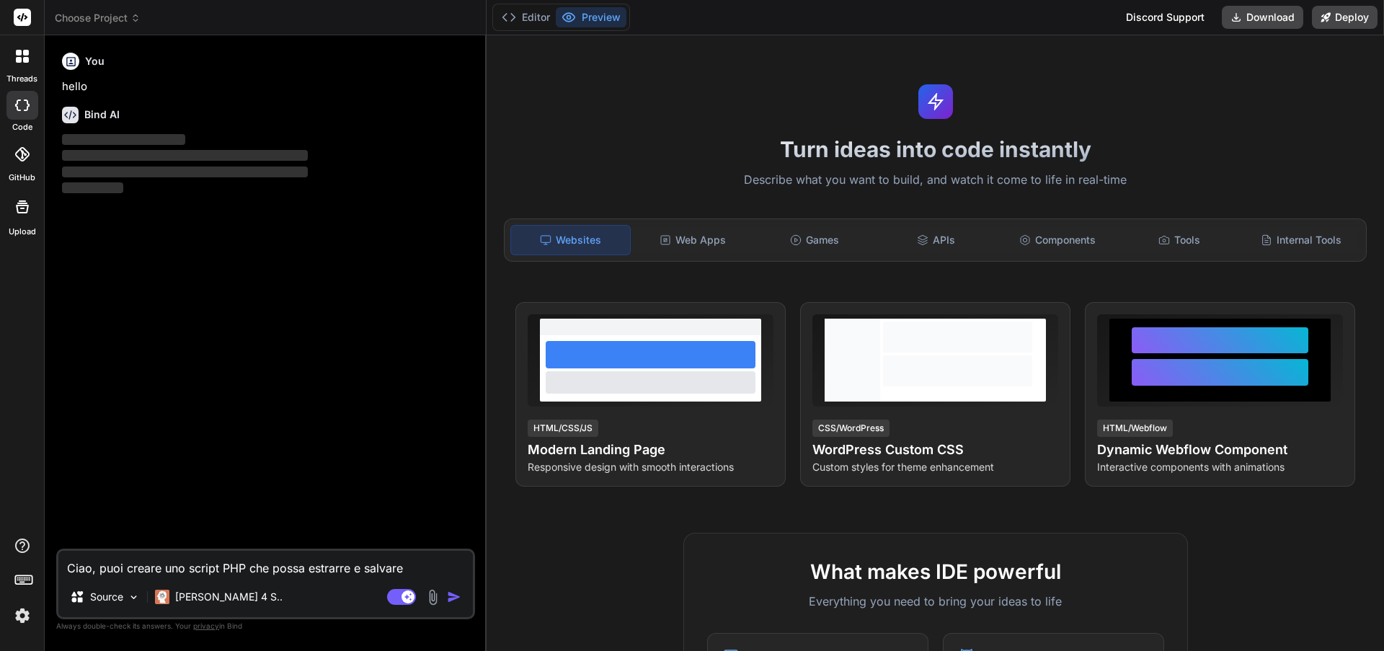
type textarea "x"
type textarea "Ciao, puoi creare uno script PHP che possa estrarre e salvare (d"
type textarea "x"
type textarea "Ciao, puoi creare uno script PHP che possa estrarre e salvare (do"
type textarea "x"
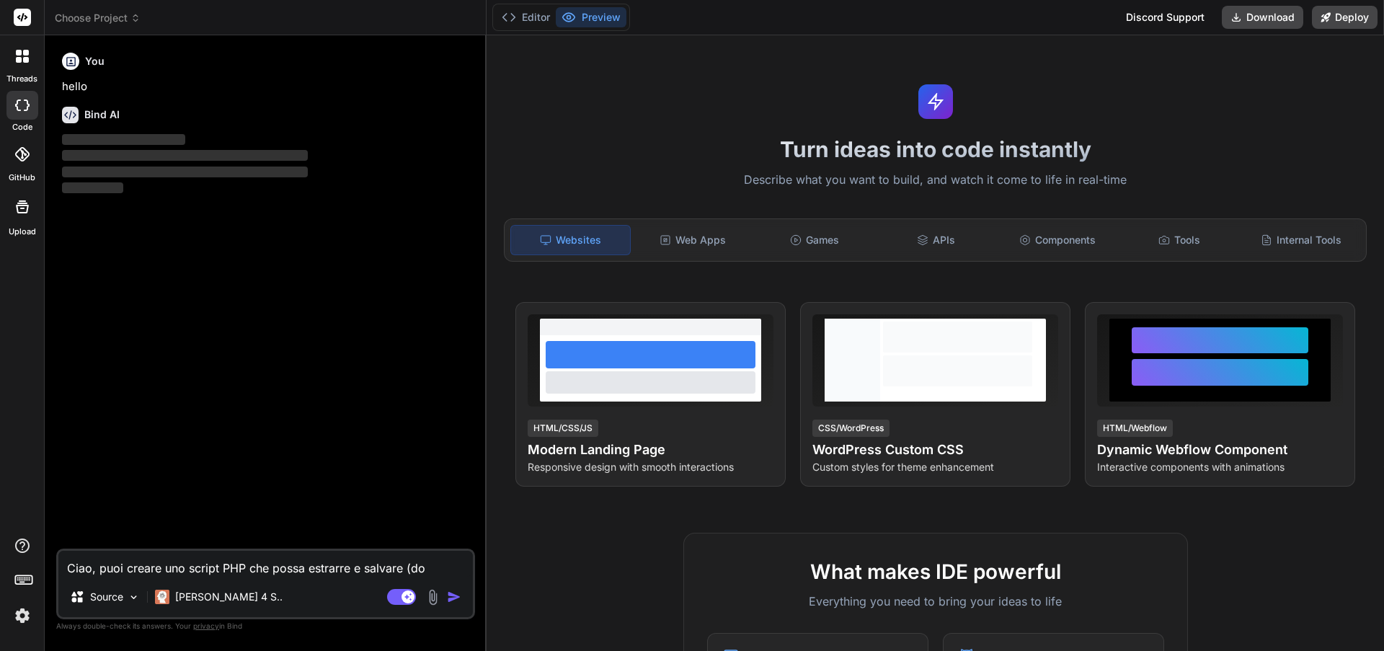
type textarea "Ciao, puoi creare uno script PHP che possa estrarre e salvare (dov"
type textarea "x"
type textarea "Ciao, puoi creare uno script PHP che possa estrarre e salvare (do"
type textarea "x"
type textarea "Ciao, puoi creare uno script PHP che possa estrarre e salvare (dow"
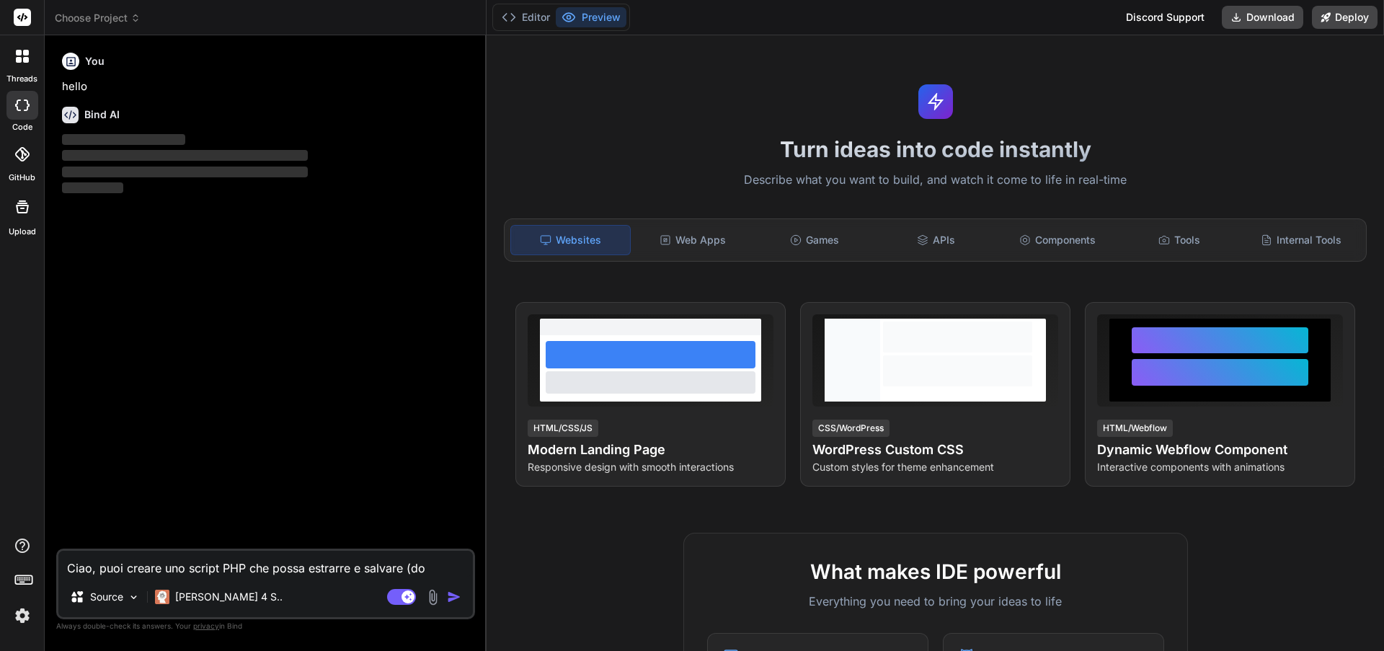
type textarea "x"
type textarea "Ciao, puoi creare uno script PHP che possa estrarre e salvare (down"
type textarea "x"
type textarea "Ciao, puoi creare uno script PHP che possa estrarre e salvare (downl"
type textarea "x"
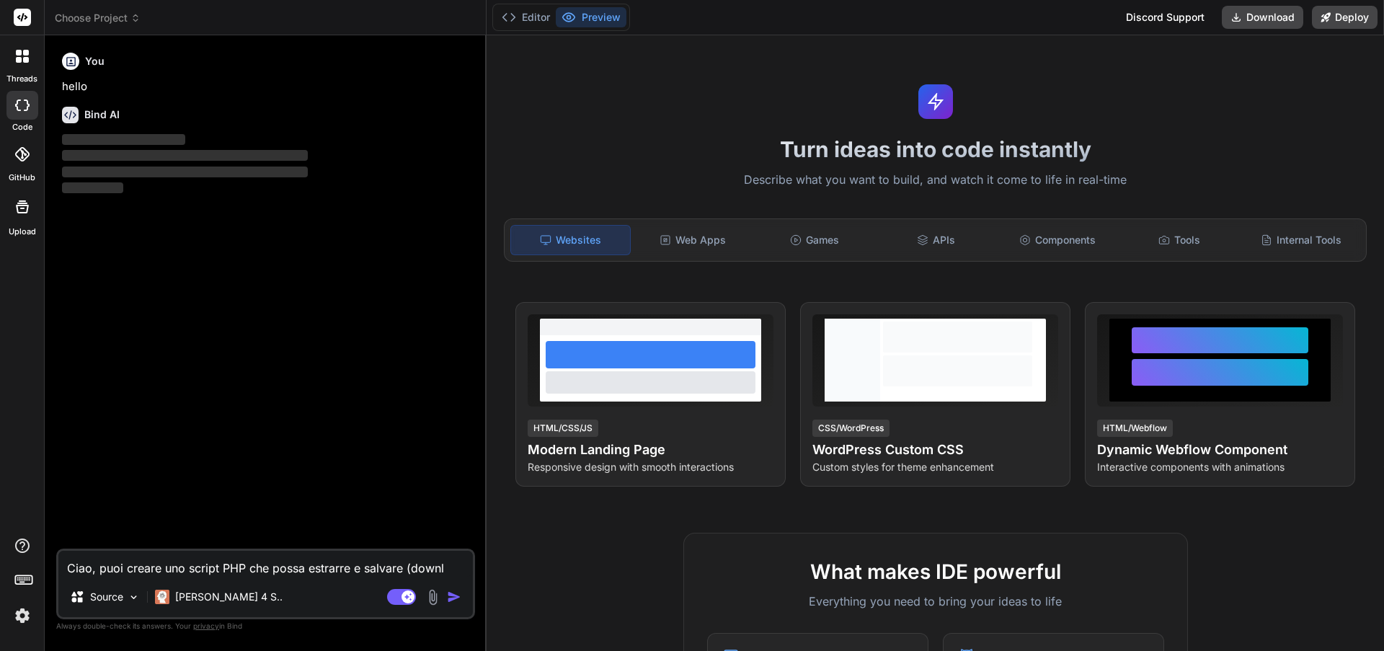
type textarea "Ciao, puoi creare uno script PHP che possa estrarre e salvare (downlo"
type textarea "x"
type textarea "Ciao, puoi creare uno script PHP che possa estrarre e salvare (downloa"
type textarea "x"
type textarea "Ciao, puoi creare uno script PHP che possa estrarre e salvare (download"
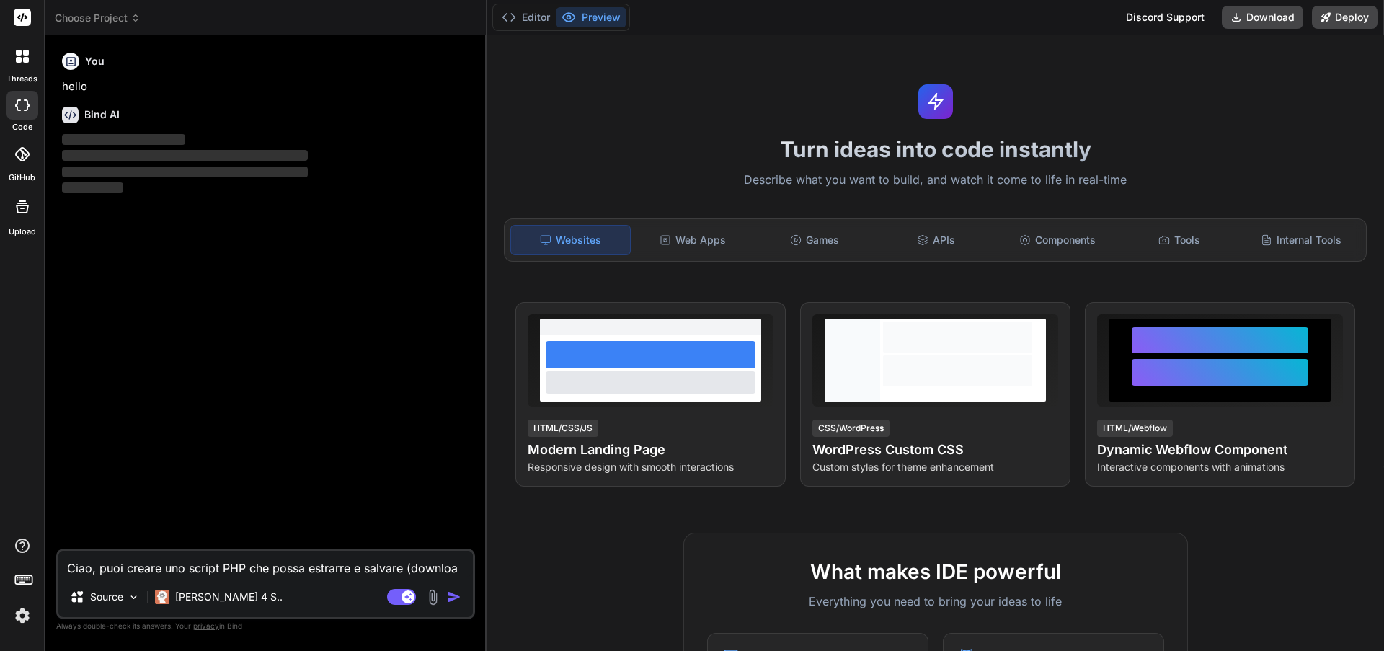
type textarea "x"
type textarea "Ciao, puoi creare uno script PHP che possa estrarre e salvare (download)"
type textarea "x"
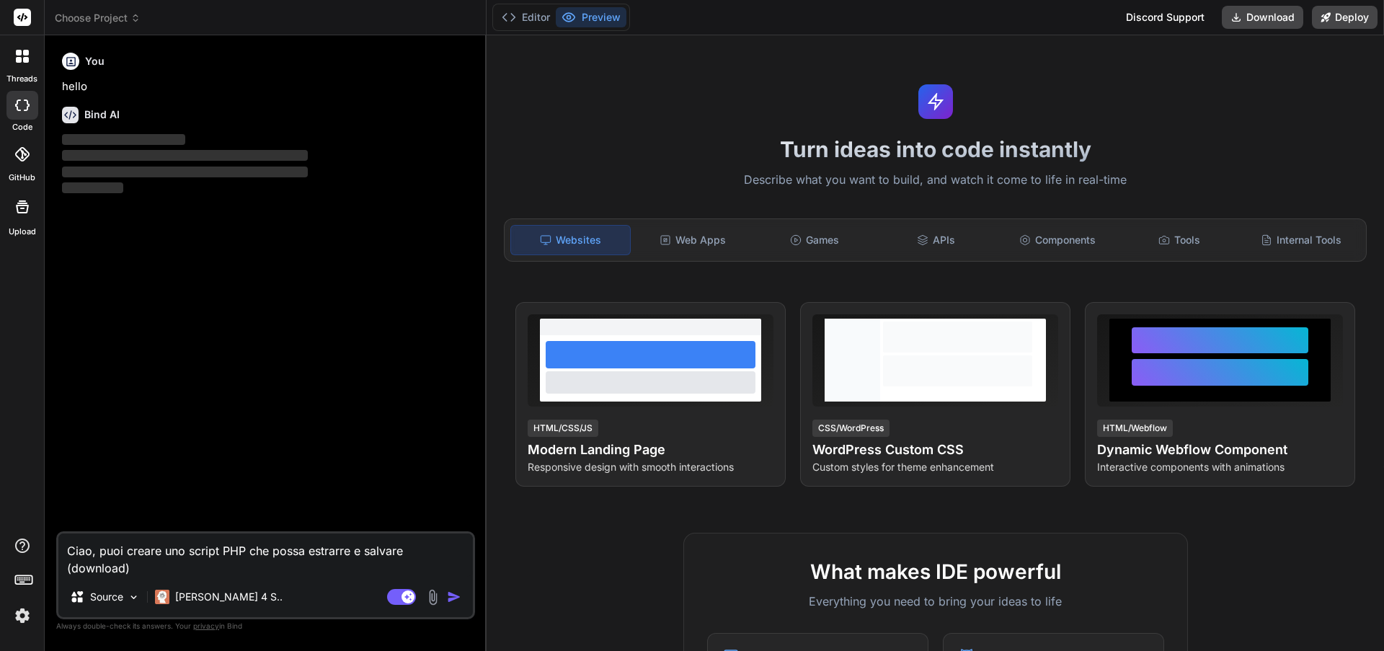
type textarea "Ciao, puoi creare uno script PHP che possa estrarre e salvare (download)"
type textarea "x"
type textarea "Ciao, puoi creare uno script PHP che possa estrarre e salvare (download) u"
type textarea "x"
type textarea "Ciao, puoi creare uno script PHP che possa estrarre e salvare (download) un"
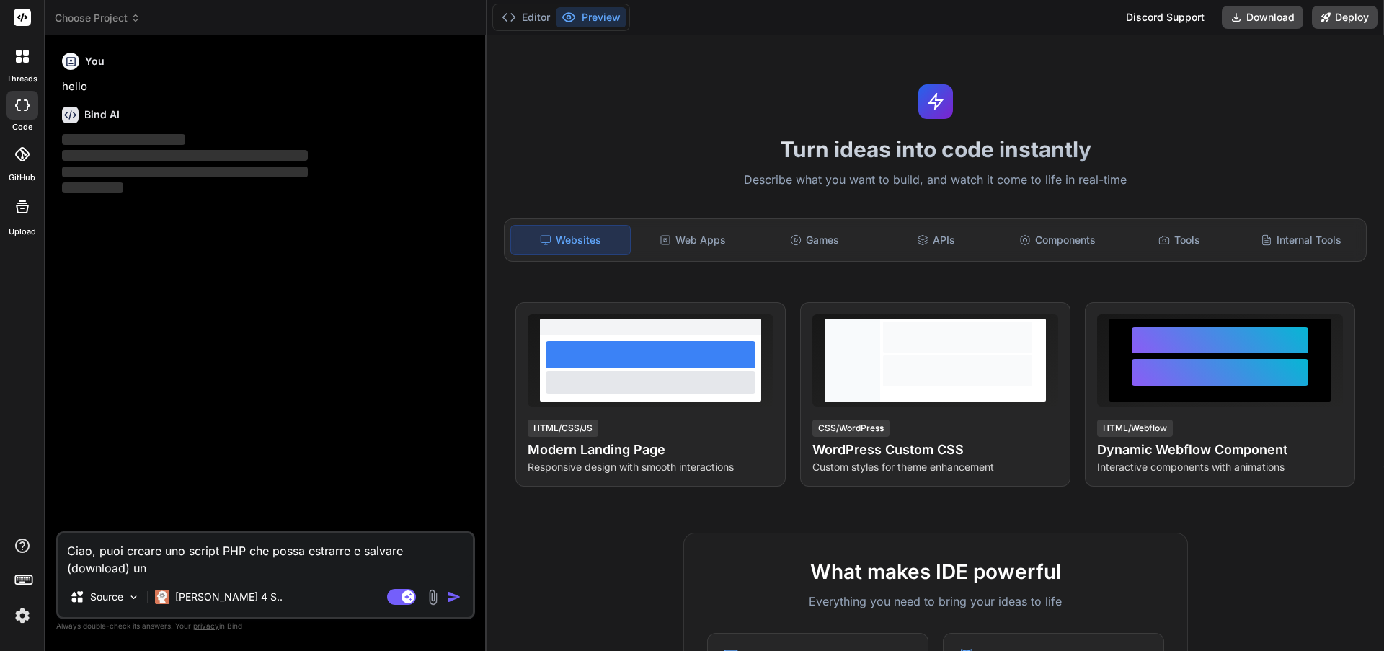
type textarea "x"
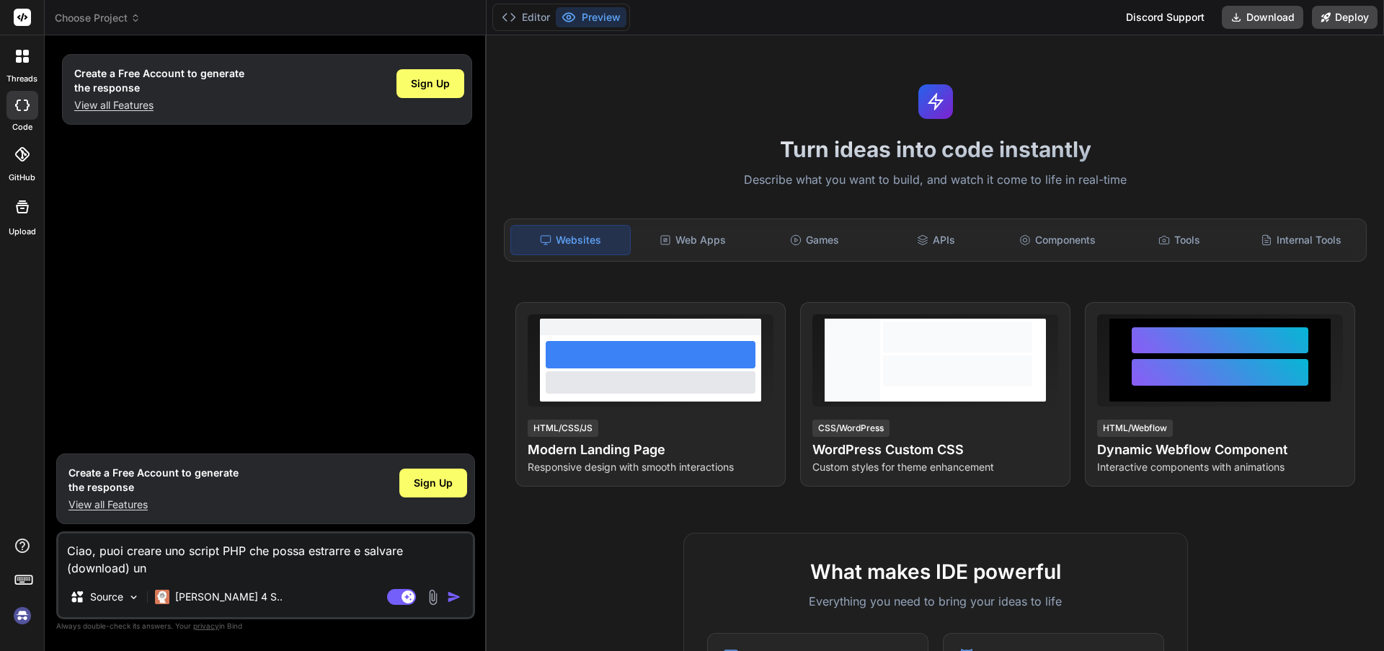
type textarea "Ciao, puoi creare uno script PHP che possa estrarre e salvare (download) un"
type textarea "x"
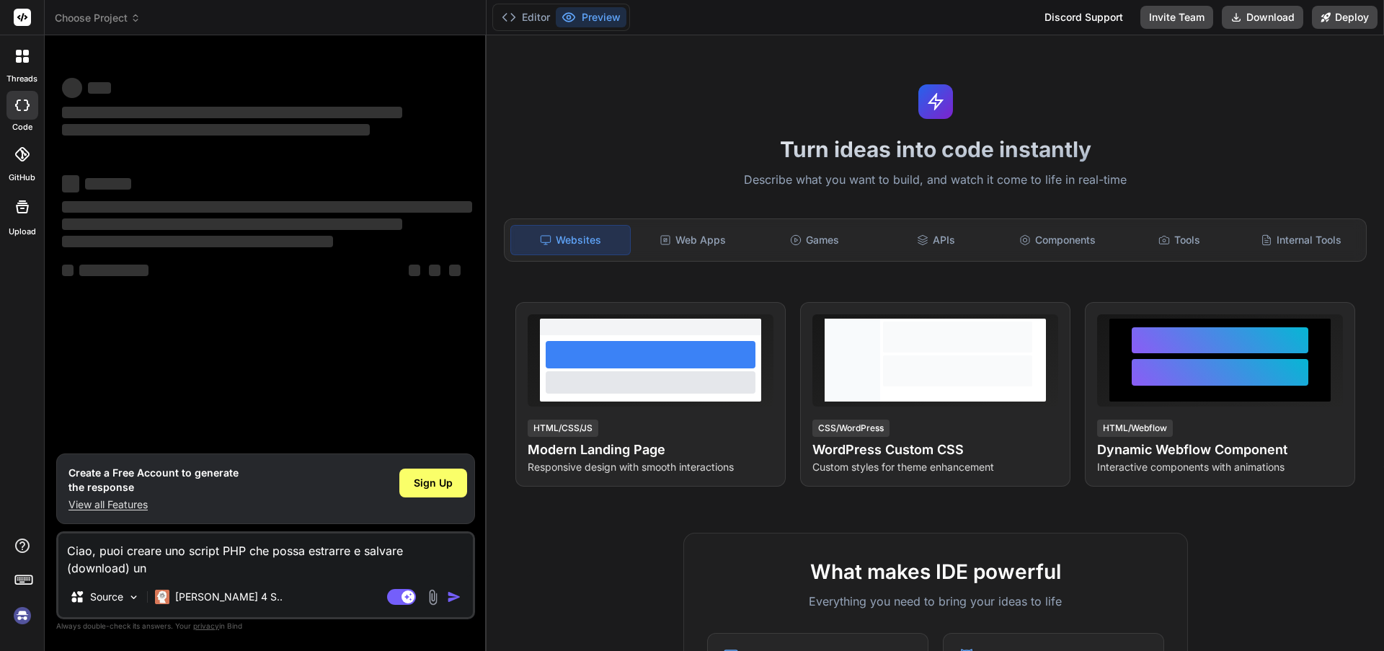
type textarea "Ciao, puoi creare uno script PHP che possa estrarre e salvare (download) un c"
type textarea "x"
type textarea "Ciao, puoi creare uno script PHP che possa estrarre e salvare (download) un"
type textarea "x"
type textarea "Ciao, puoi creare uno script PHP che possa estrarre e salvare (download) un c"
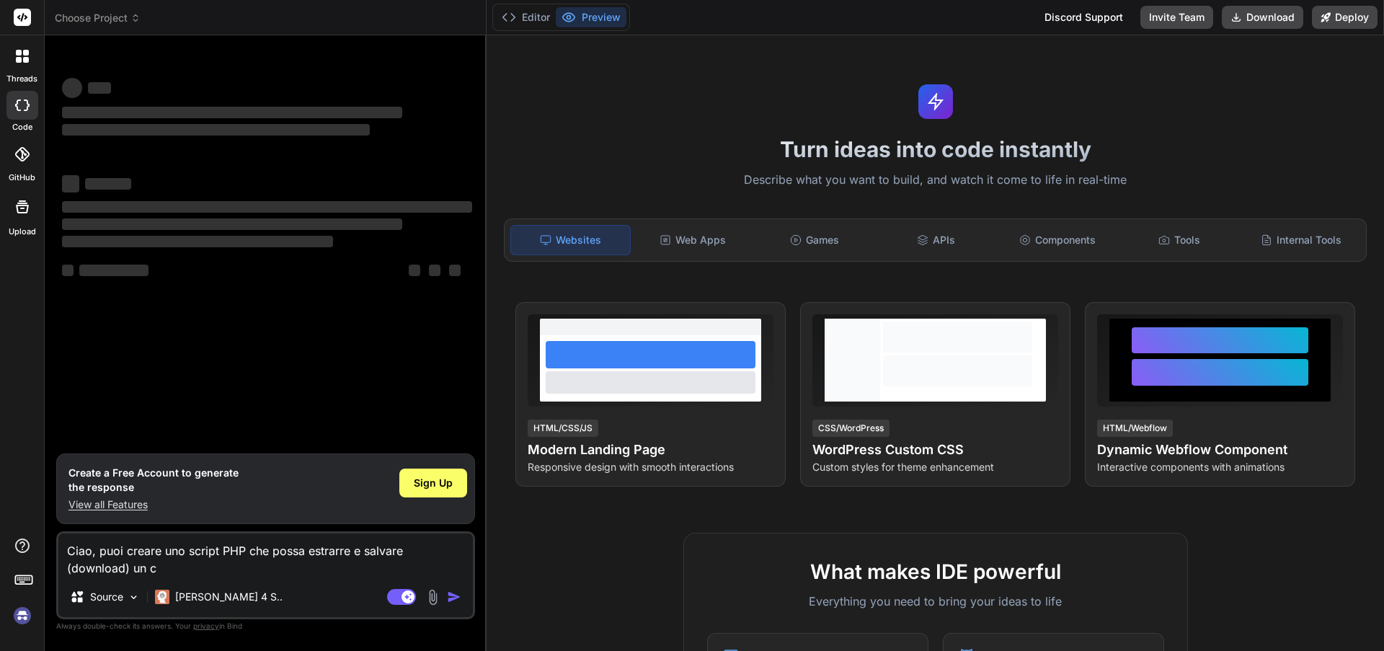
type textarea "x"
type textarea "Ciao, puoi creare uno script PHP che possa estrarre e salvare (download) un cs"
type textarea "x"
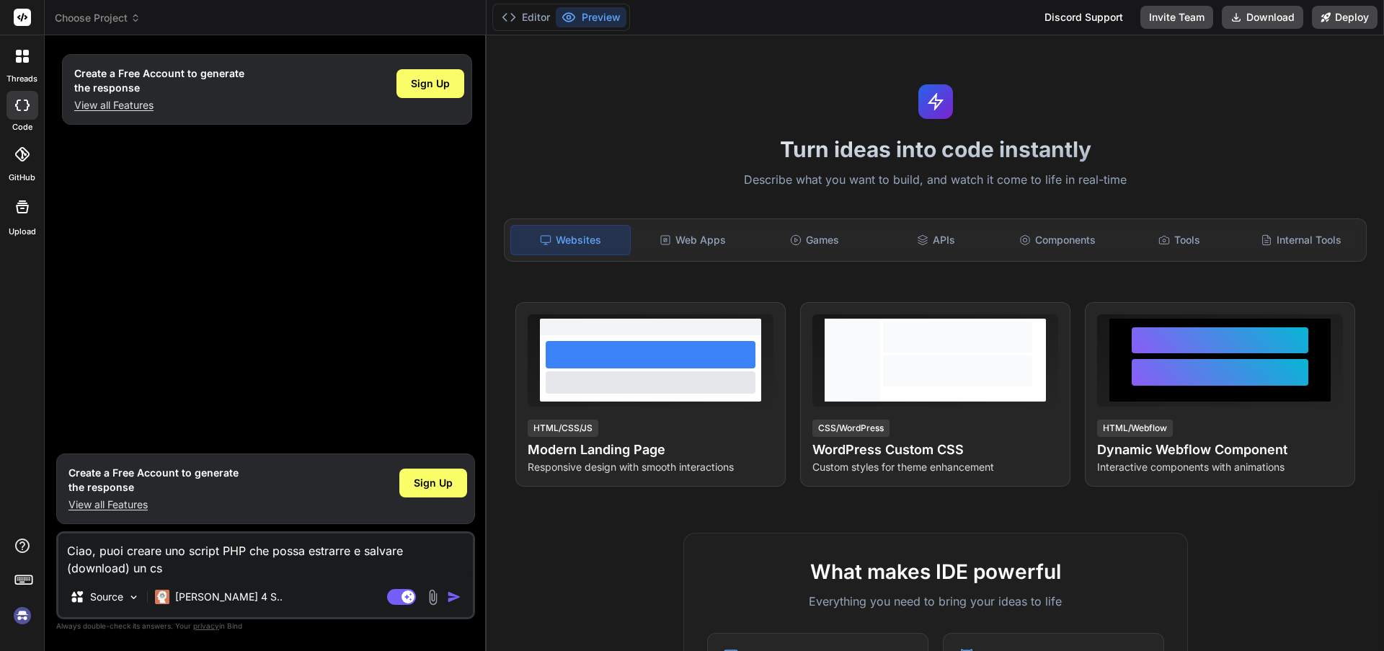
type textarea "Ciao, puoi creare uno script PHP che possa estrarre e salvare (download) un csv"
type textarea "x"
type textarea "Ciao, puoi creare uno script PHP che possa estrarre e salvare (download) un cs"
type textarea "x"
type textarea "Ciao, puoi creare uno script PHP che possa estrarre e salvare (download) un c"
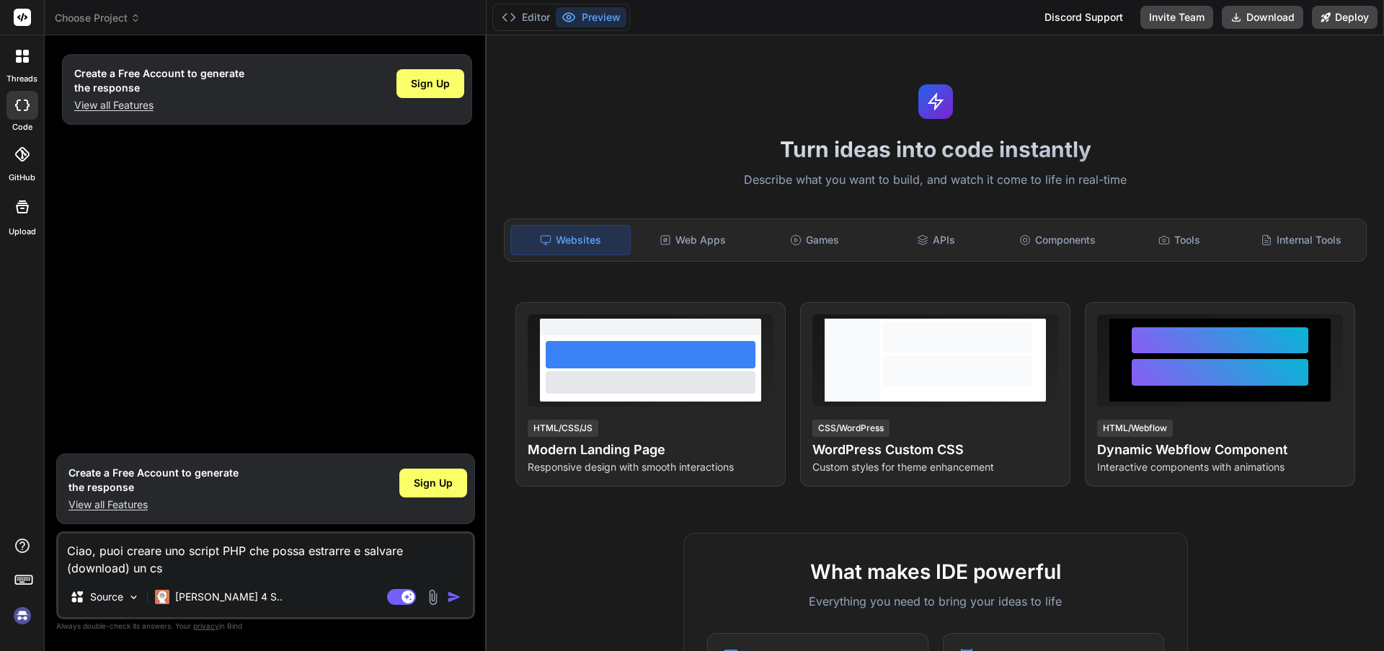
type textarea "x"
type textarea "Ciao, puoi creare uno script PHP che possa estrarre e salvare (download) un"
type textarea "x"
type textarea "Ciao, puoi creare uno script PHP che possa estrarre e salvare (download) un d"
click at [435, 598] on img at bounding box center [433, 597] width 17 height 17
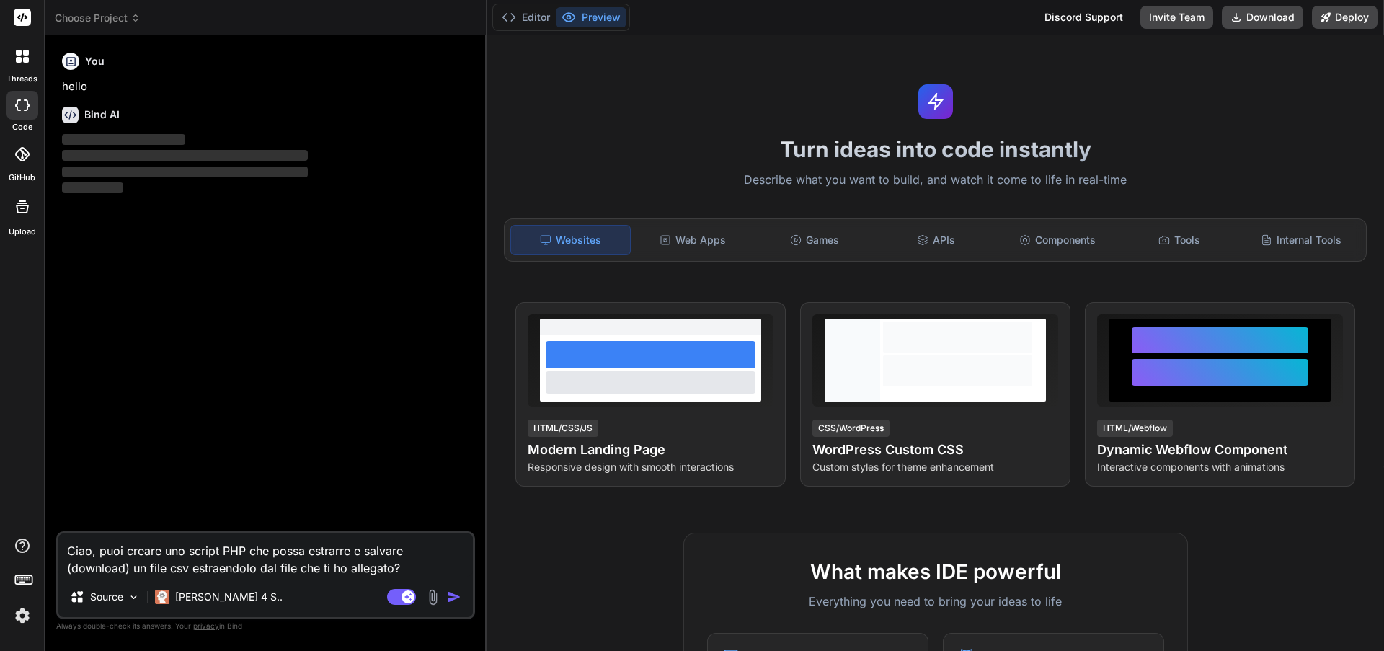
click at [432, 598] on img at bounding box center [433, 597] width 17 height 17
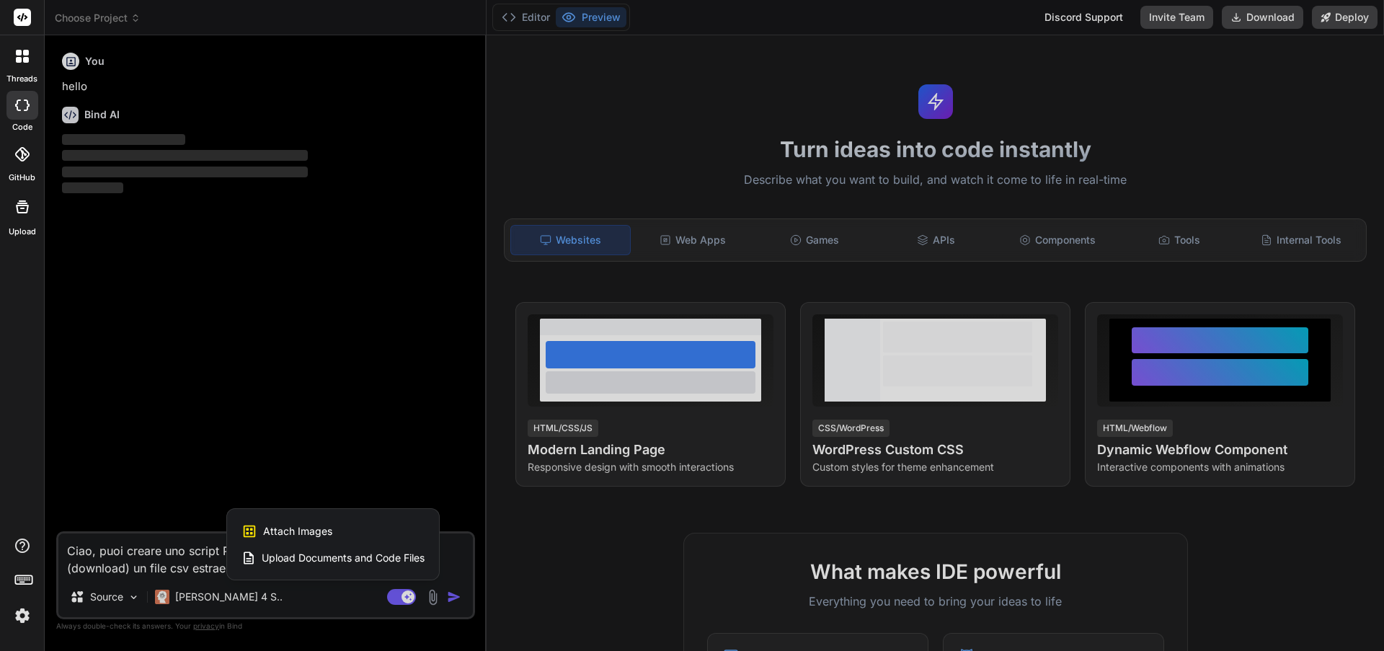
click at [356, 556] on span "Upload Documents and Code Files" at bounding box center [343, 558] width 163 height 14
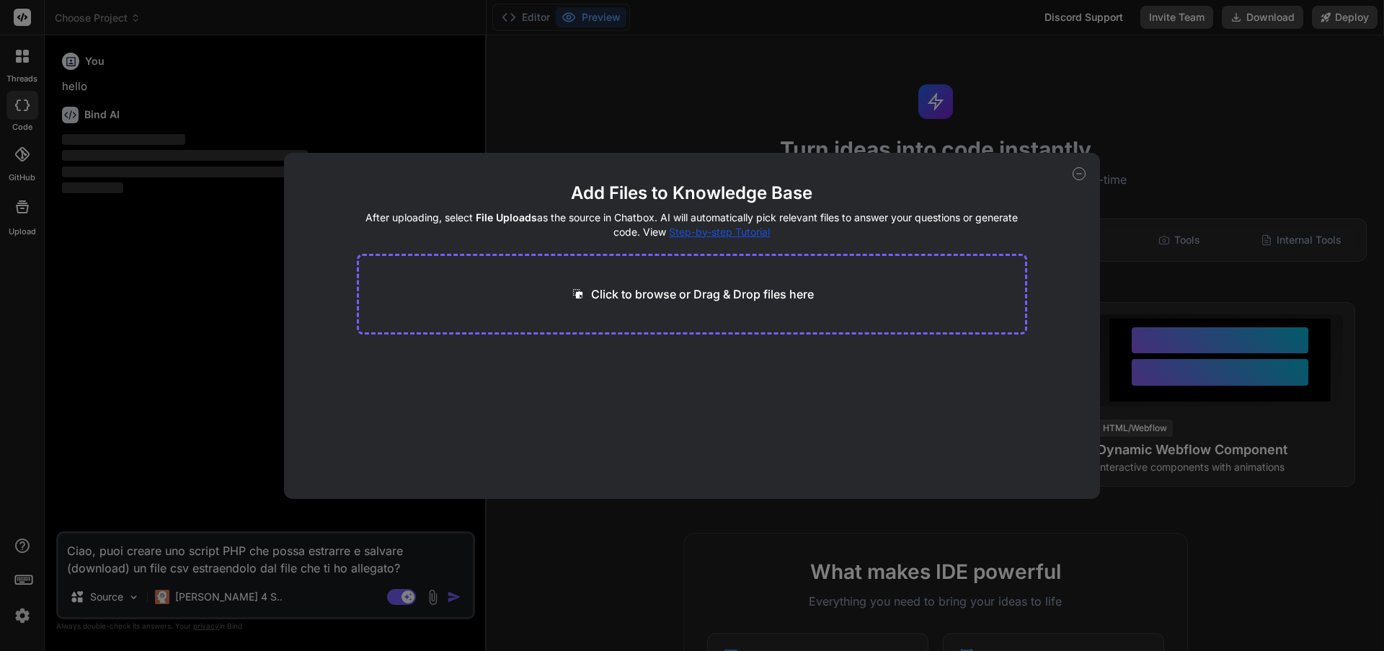
click at [674, 298] on p "Click to browse or Drag & Drop files here" at bounding box center [702, 293] width 223 height 17
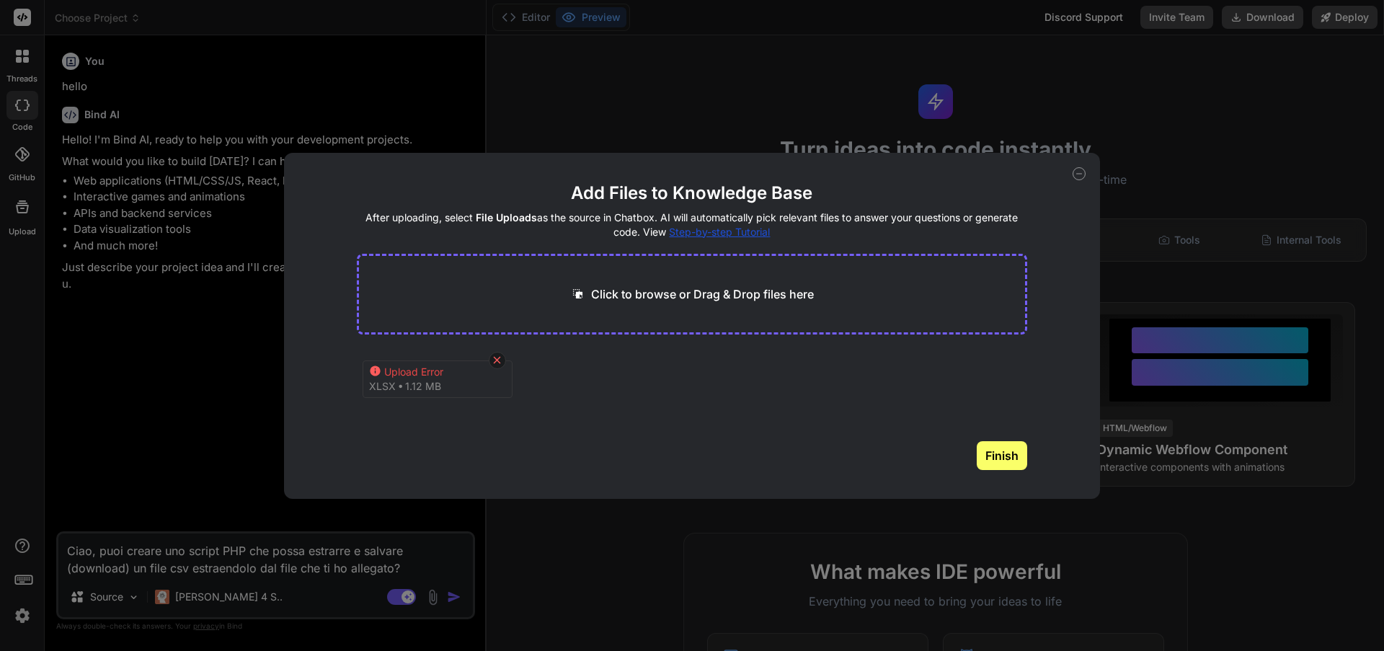
click at [502, 359] on icon at bounding box center [497, 360] width 12 height 12
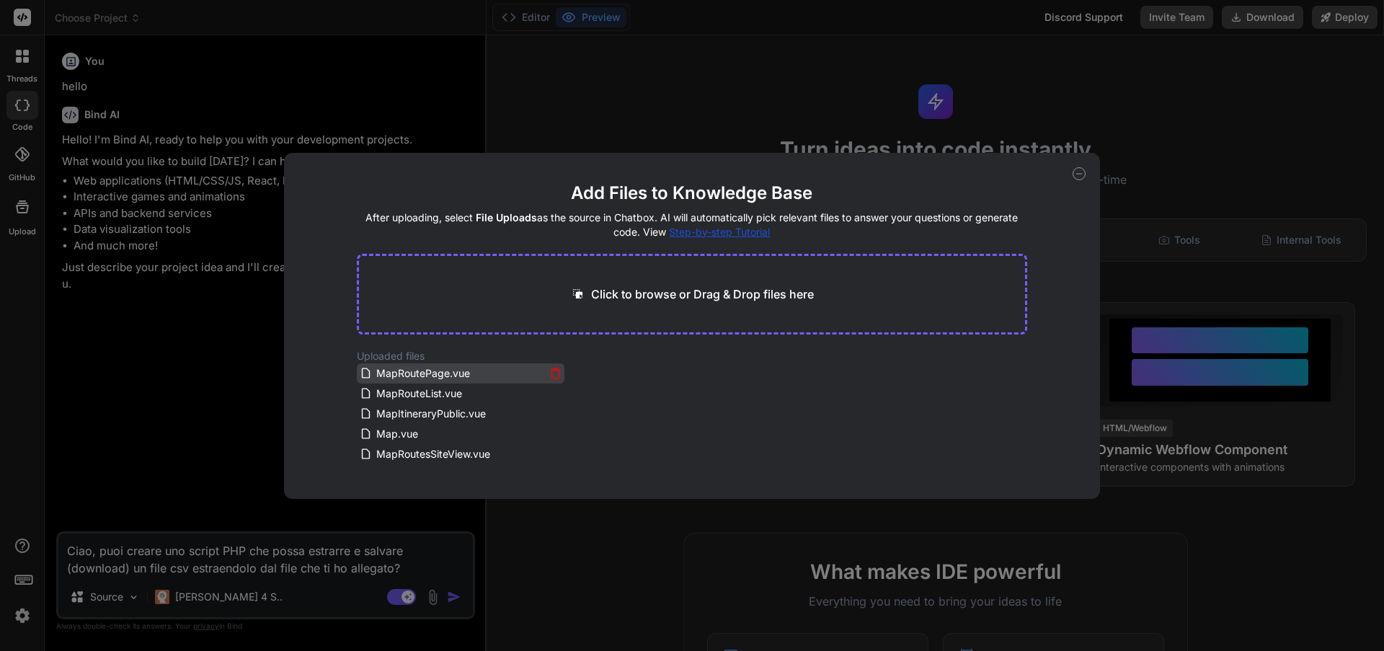
click at [551, 373] on icon at bounding box center [554, 374] width 7 height 8
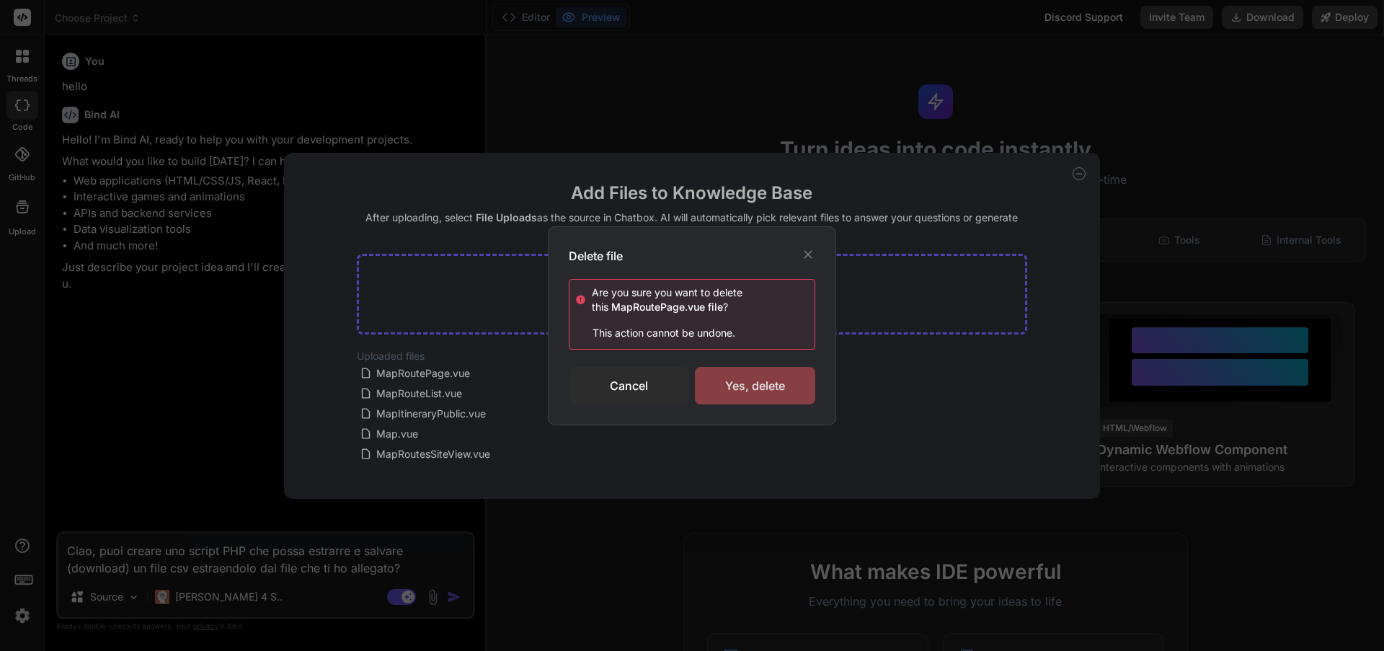
click at [724, 388] on div "Yes, delete" at bounding box center [755, 385] width 120 height 37
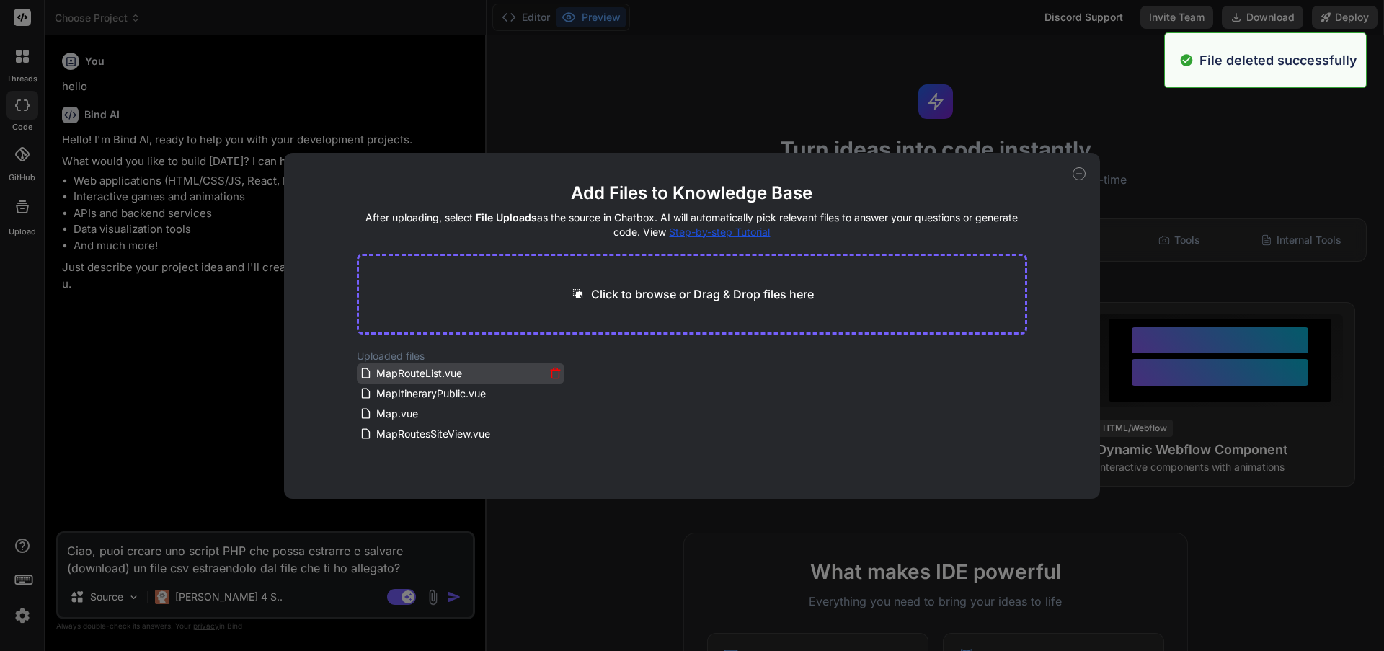
click at [551, 375] on icon at bounding box center [554, 374] width 7 height 8
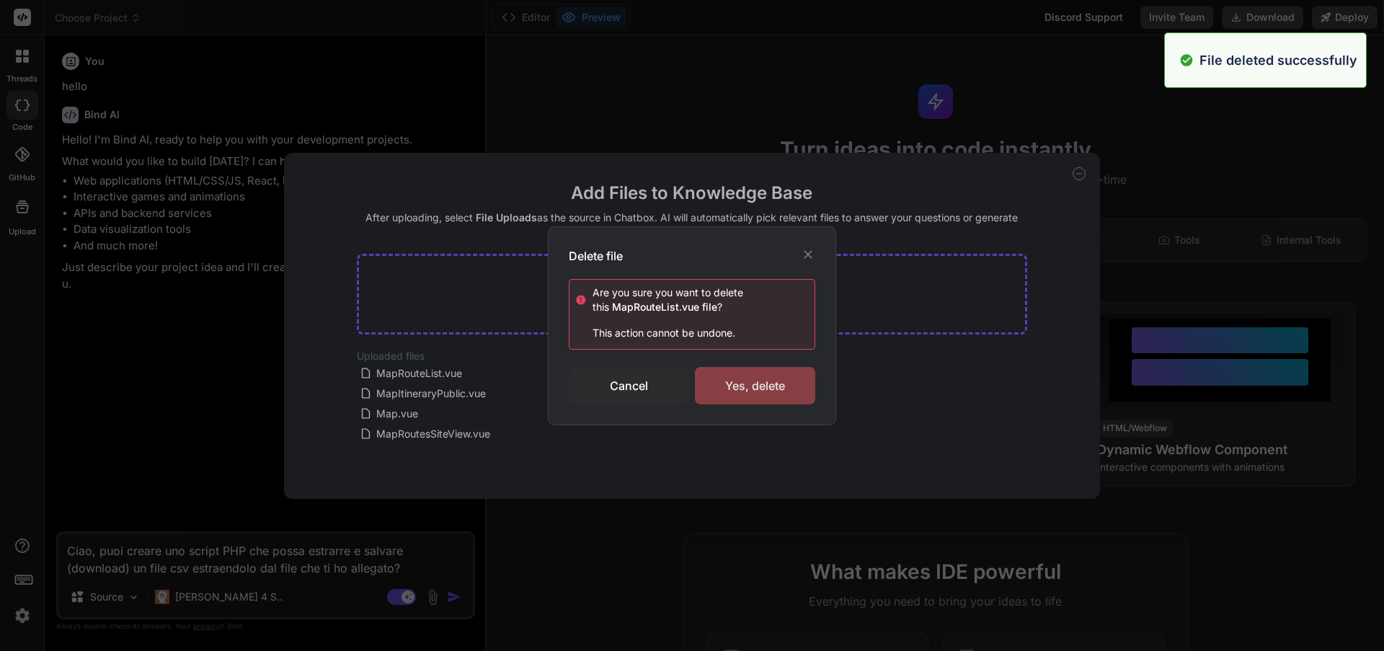
click at [748, 384] on div "Yes, delete" at bounding box center [755, 385] width 120 height 37
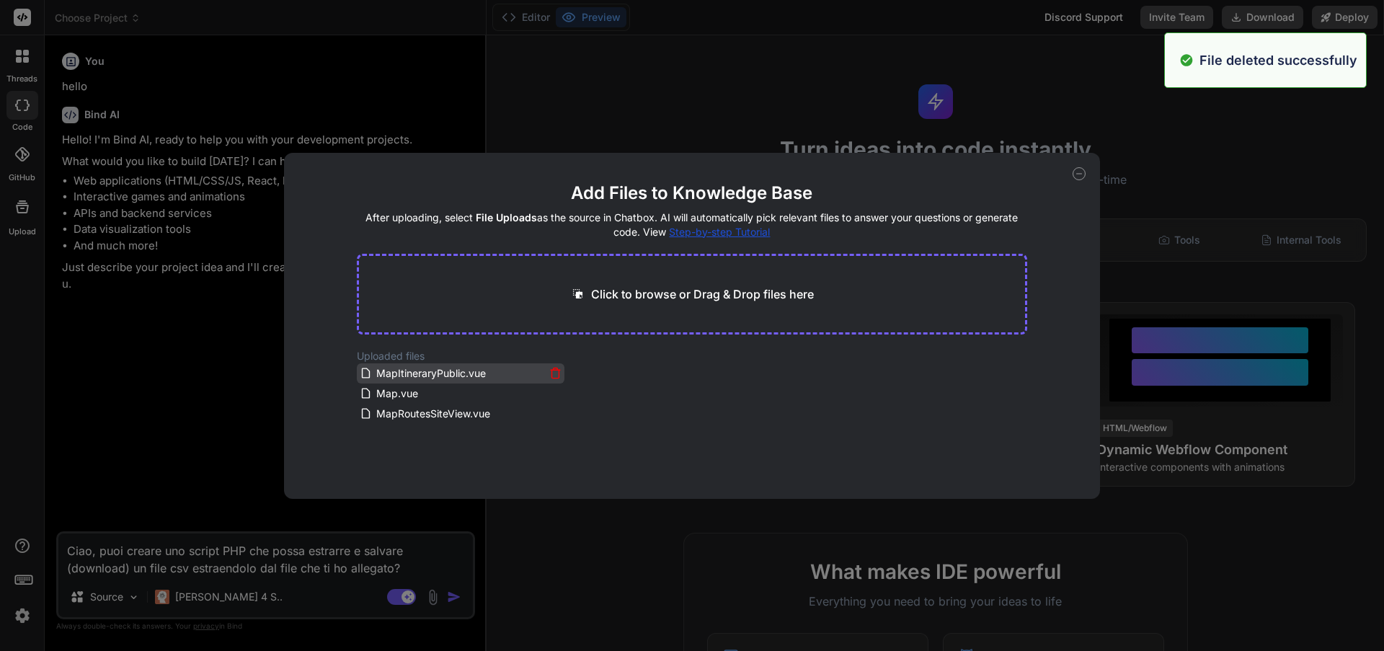
click at [551, 373] on icon at bounding box center [554, 374] width 7 height 8
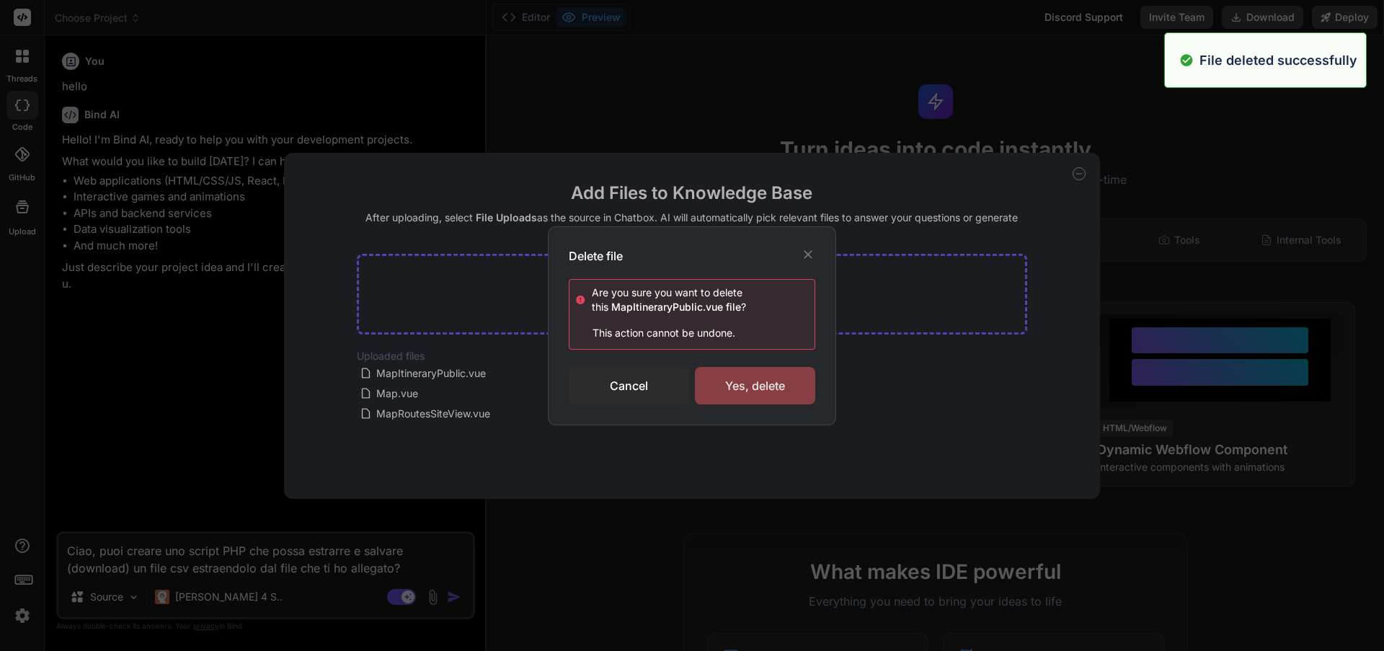
click at [729, 390] on div "Yes, delete" at bounding box center [755, 385] width 120 height 37
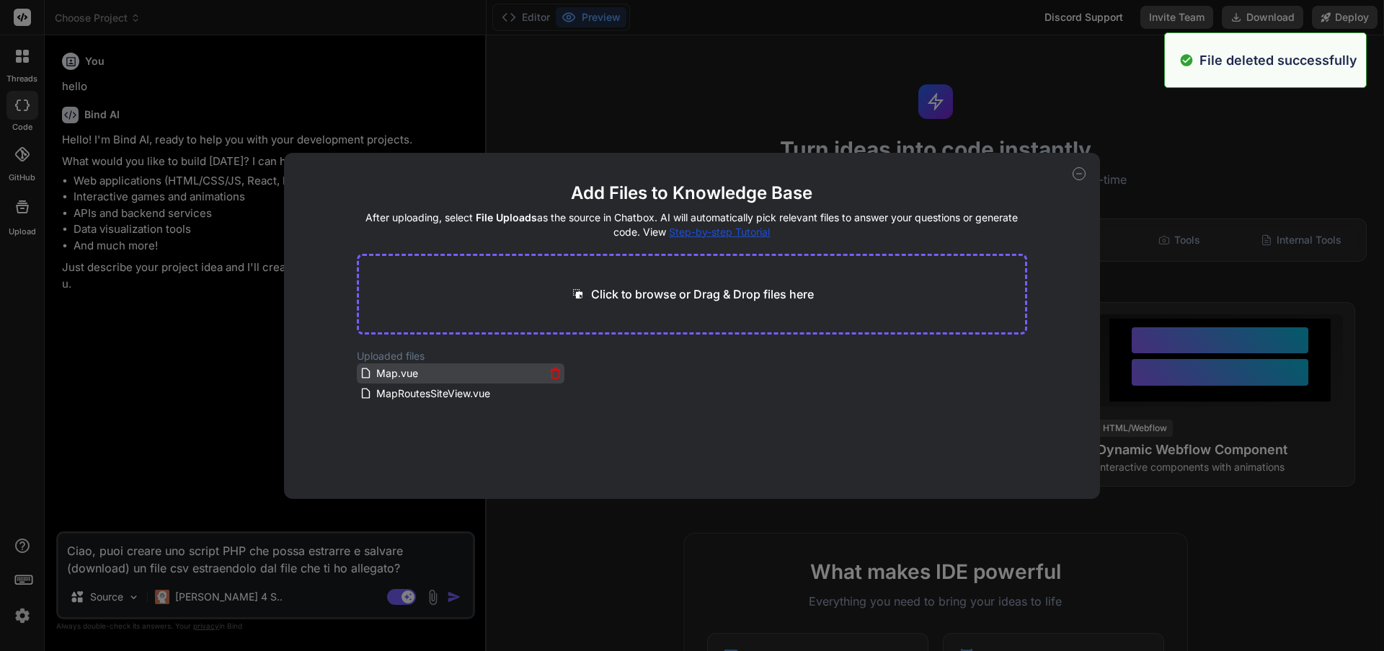
click at [549, 373] on icon at bounding box center [555, 373] width 12 height 12
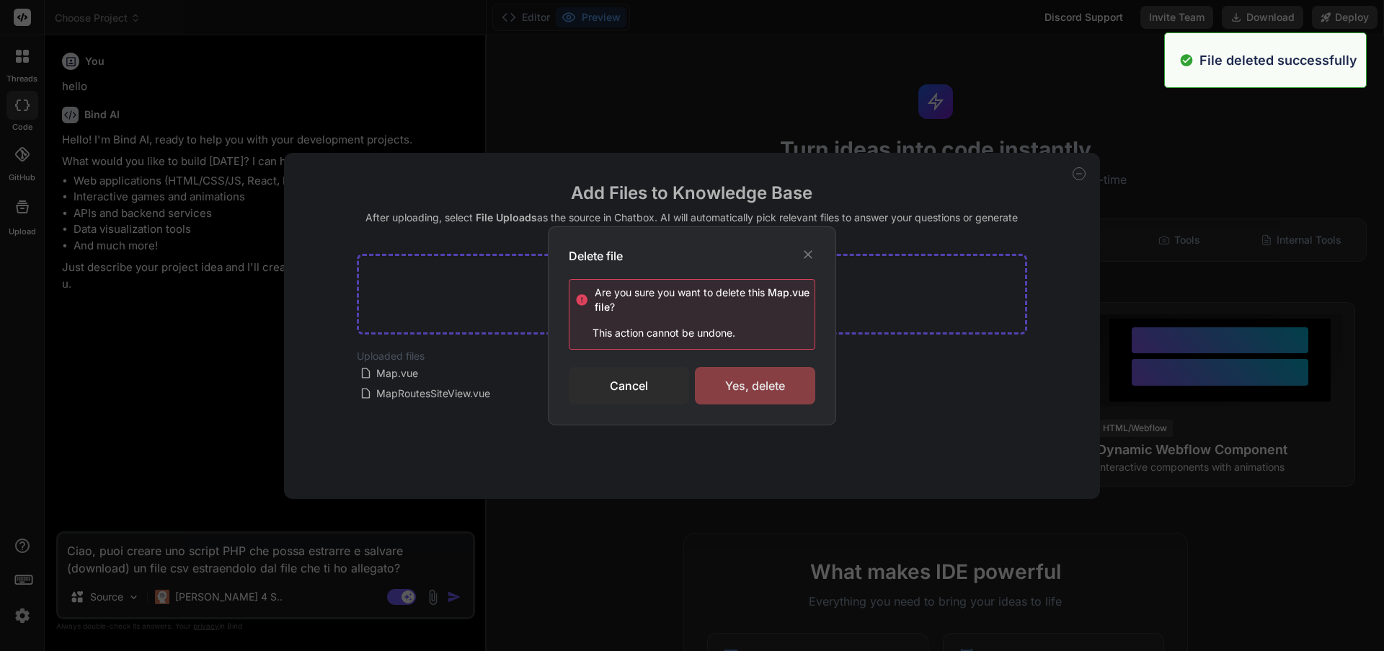
click at [740, 381] on div "Yes, delete" at bounding box center [755, 385] width 120 height 37
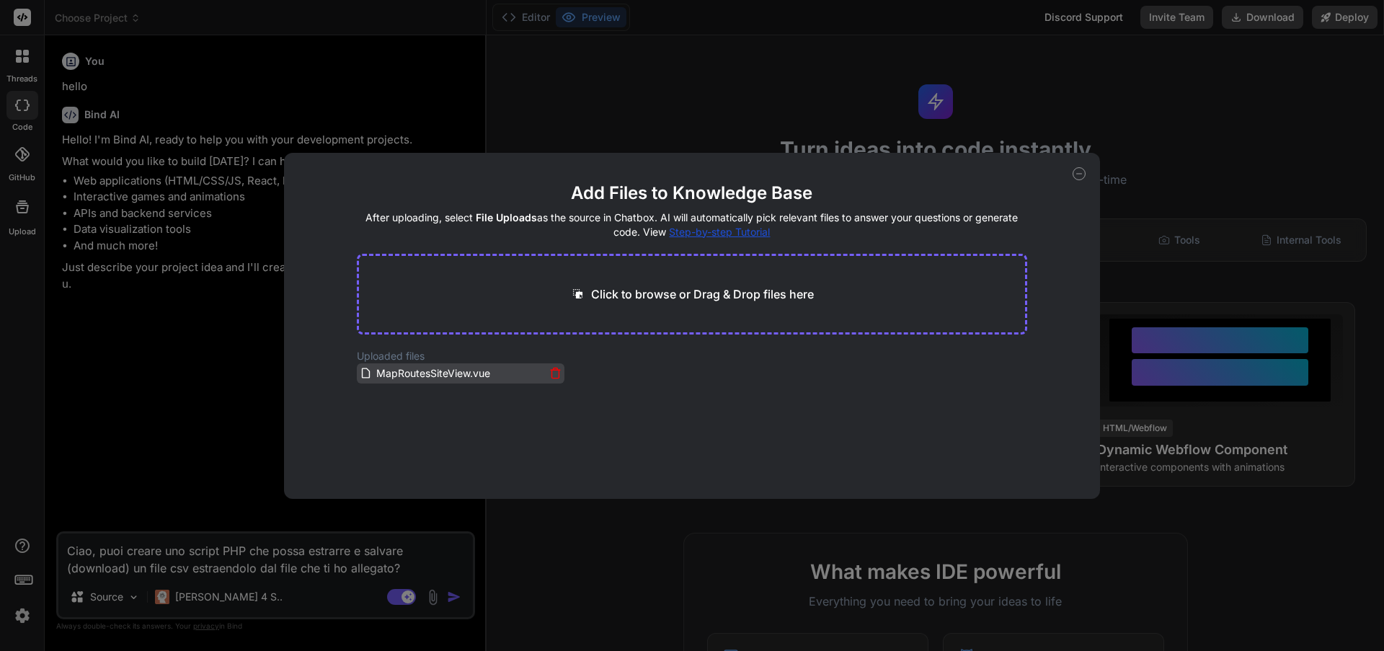
click at [549, 375] on icon at bounding box center [555, 373] width 12 height 12
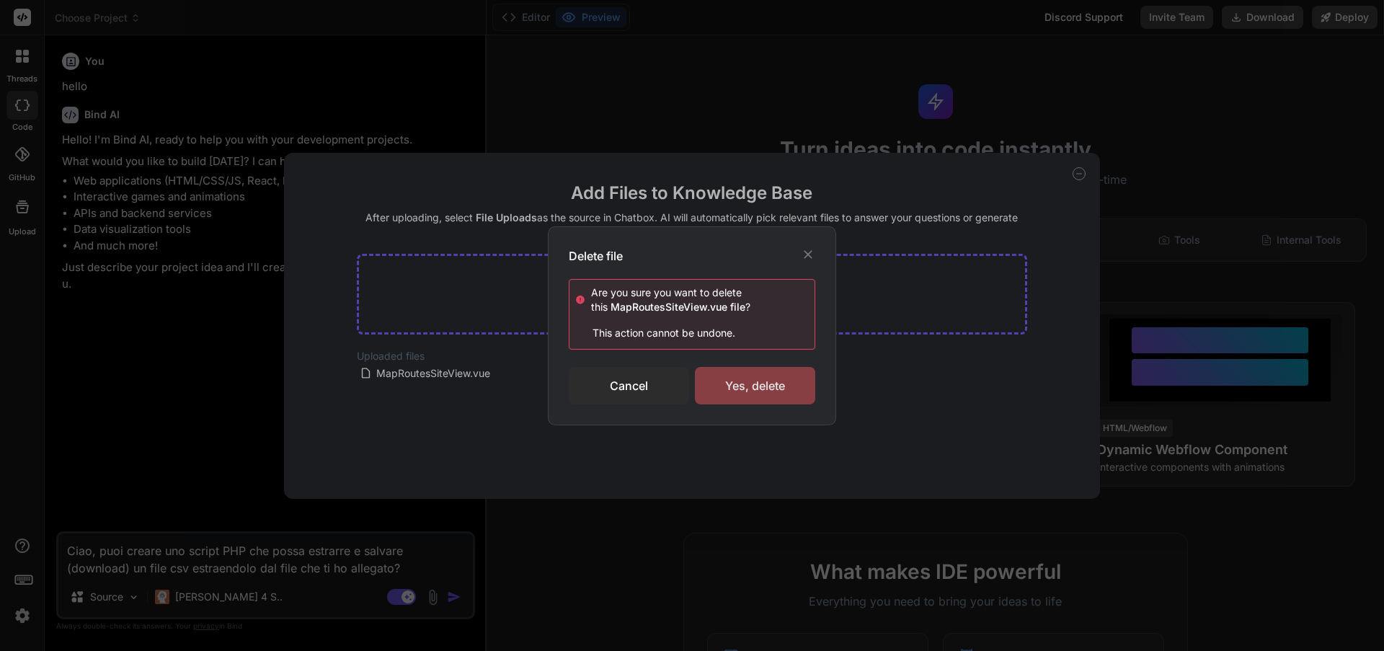
click at [743, 388] on div "Yes, delete" at bounding box center [755, 385] width 120 height 37
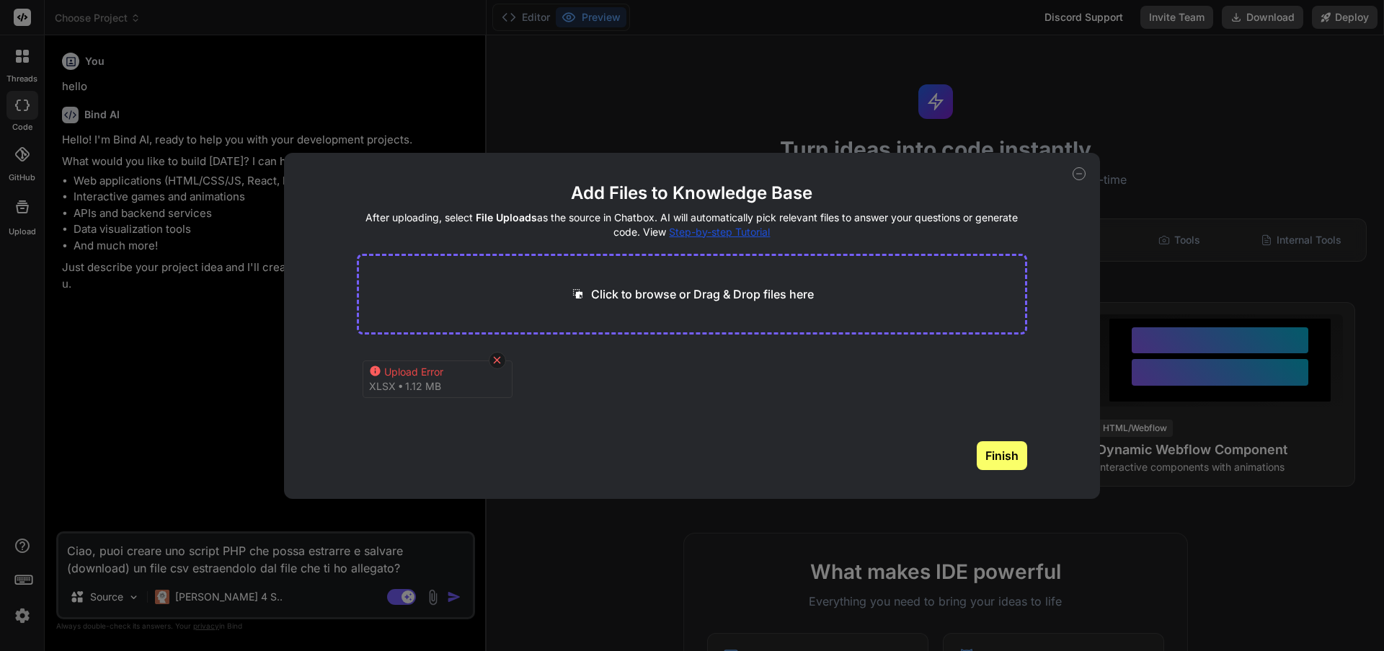
click at [500, 363] on icon at bounding box center [497, 360] width 12 height 12
click at [1081, 172] on icon at bounding box center [1079, 173] width 13 height 13
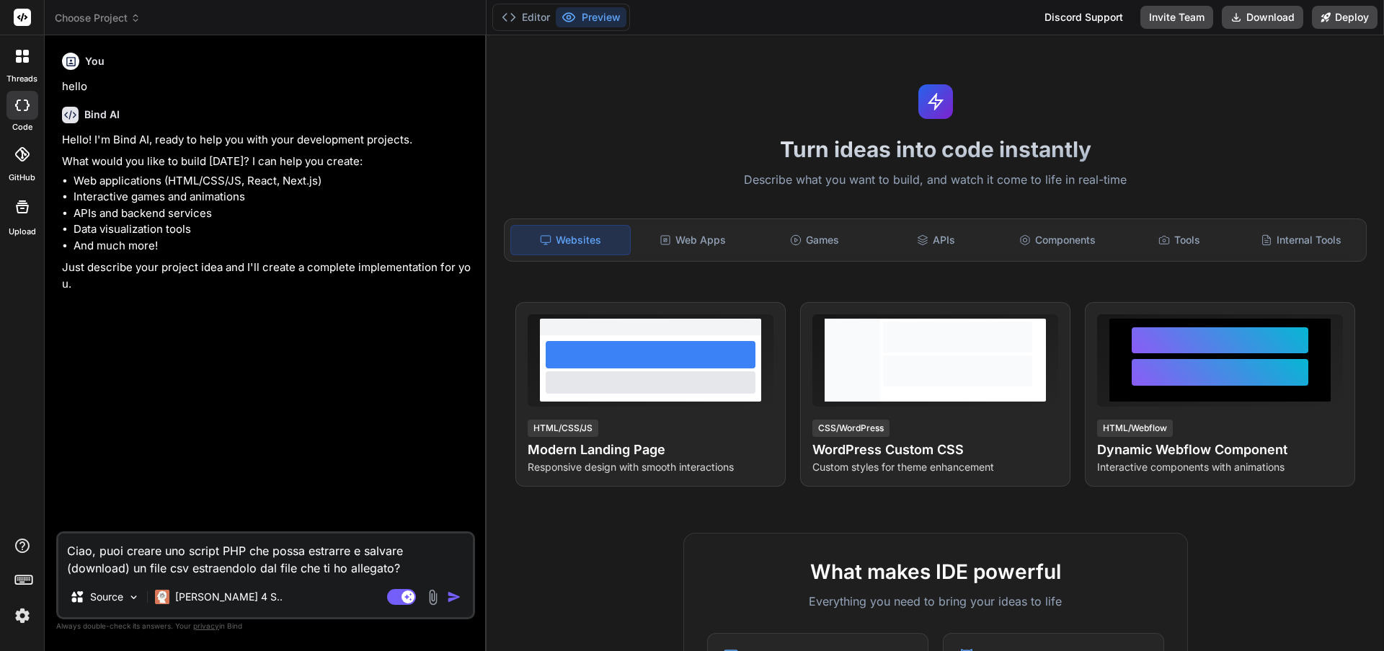
click at [407, 568] on textarea "Ciao, puoi creare uno script PHP che possa estrarre e salvare (download) un fil…" at bounding box center [265, 554] width 414 height 43
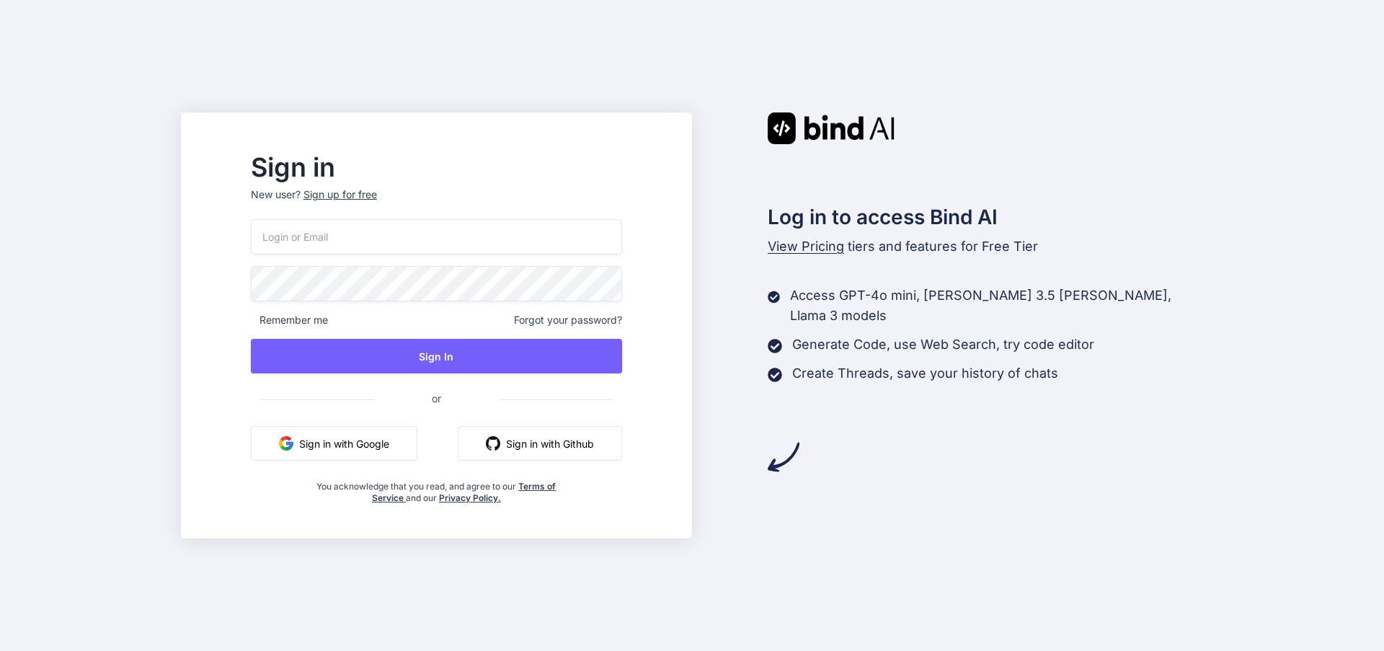
type input "[EMAIL_ADDRESS][DOMAIN_NAME]"
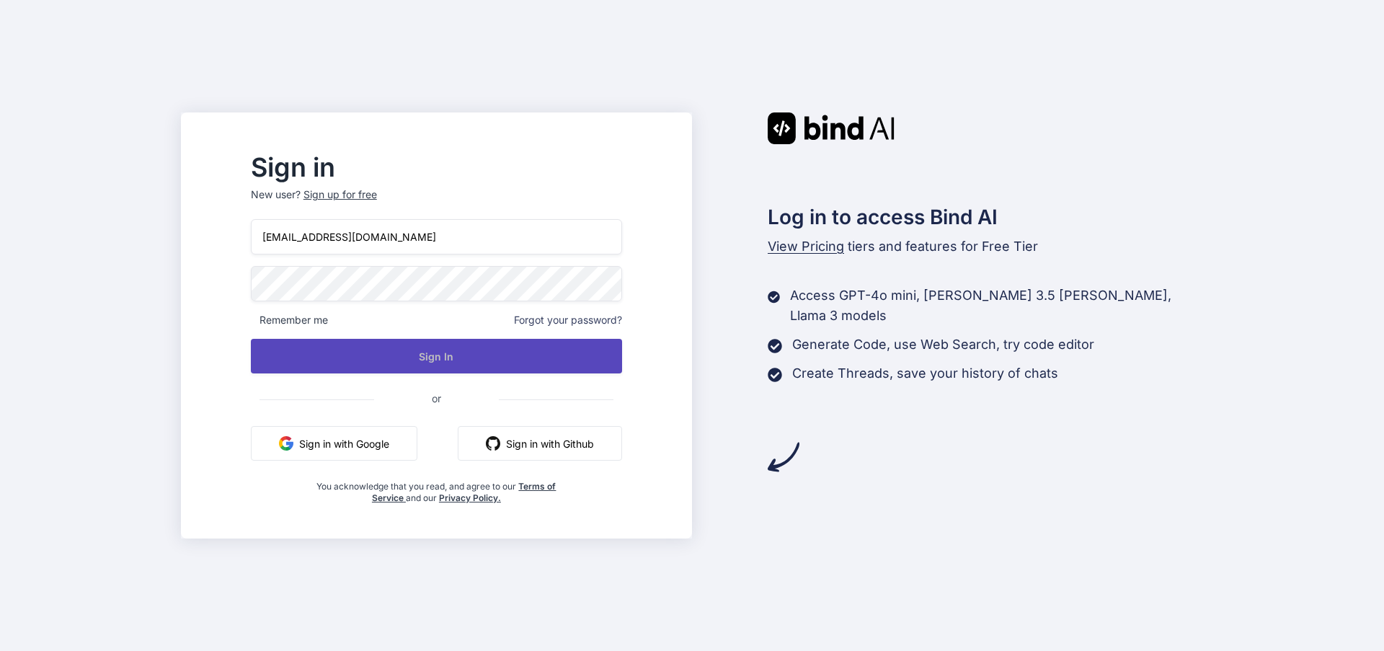
click at [453, 357] on button "Sign In" at bounding box center [436, 356] width 371 height 35
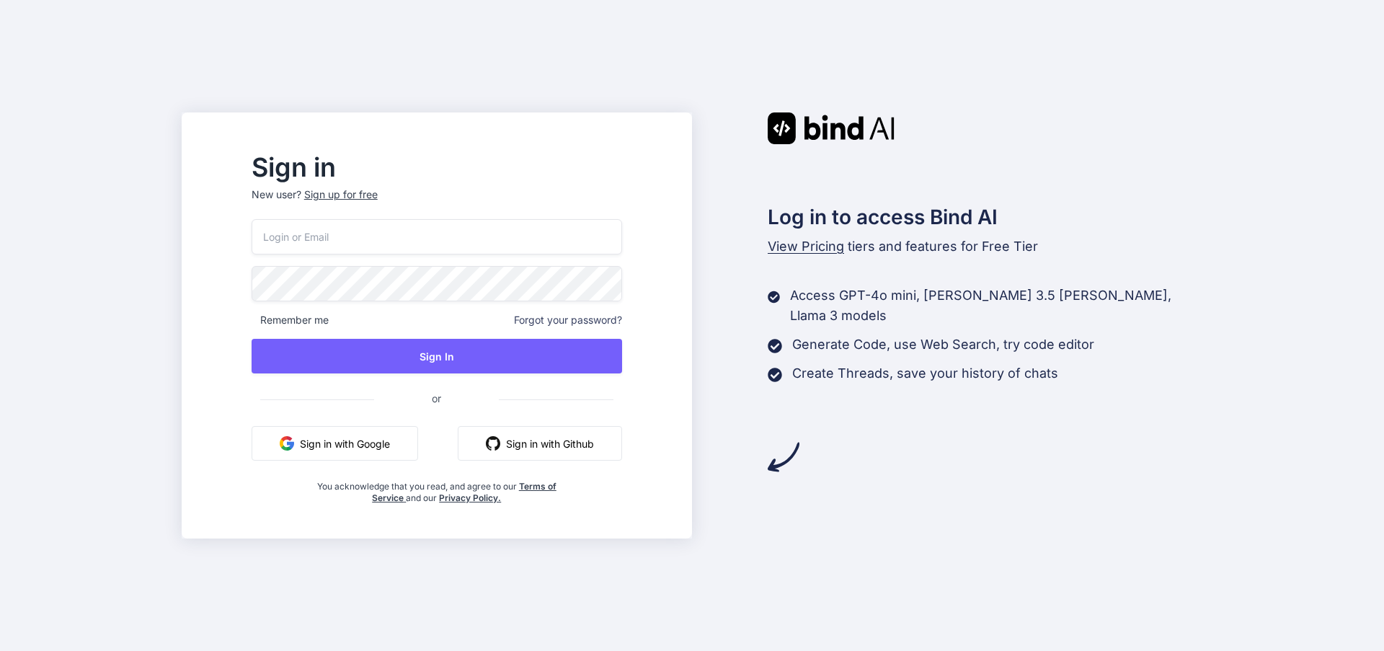
type input "[EMAIL_ADDRESS][DOMAIN_NAME]"
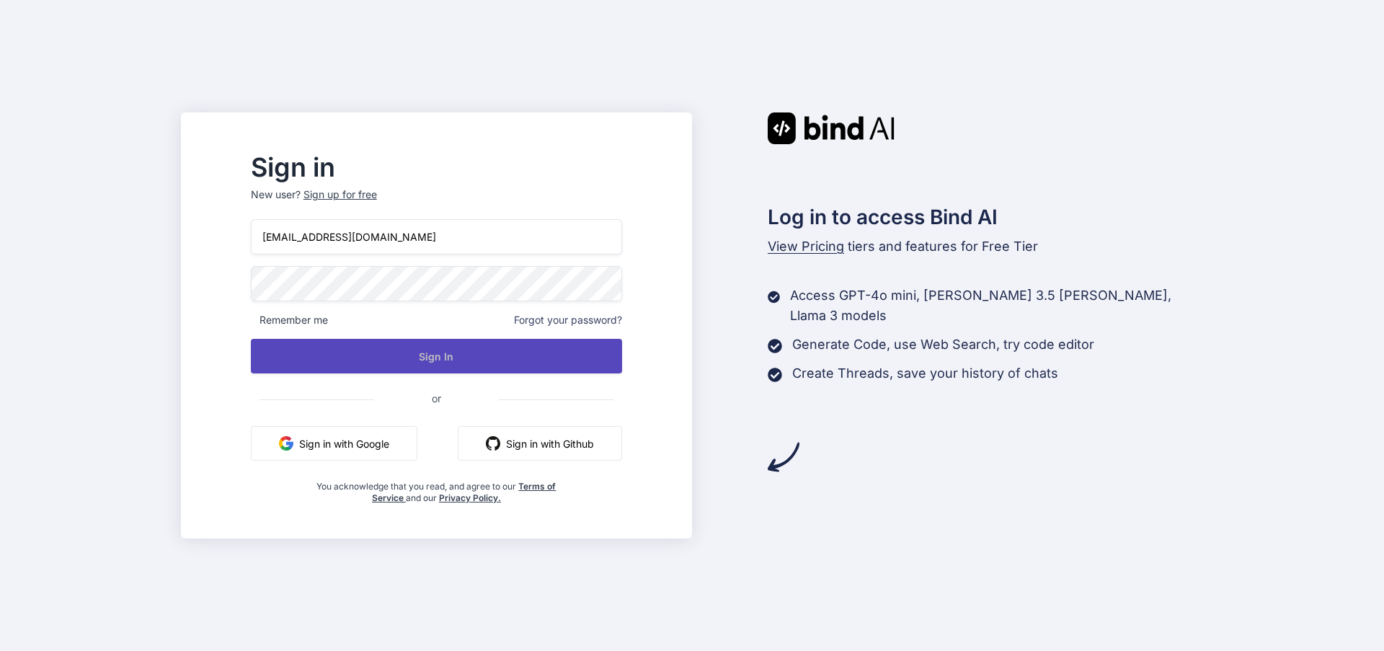
click at [460, 355] on button "Sign In" at bounding box center [436, 356] width 371 height 35
